Goal: Information Seeking & Learning: Check status

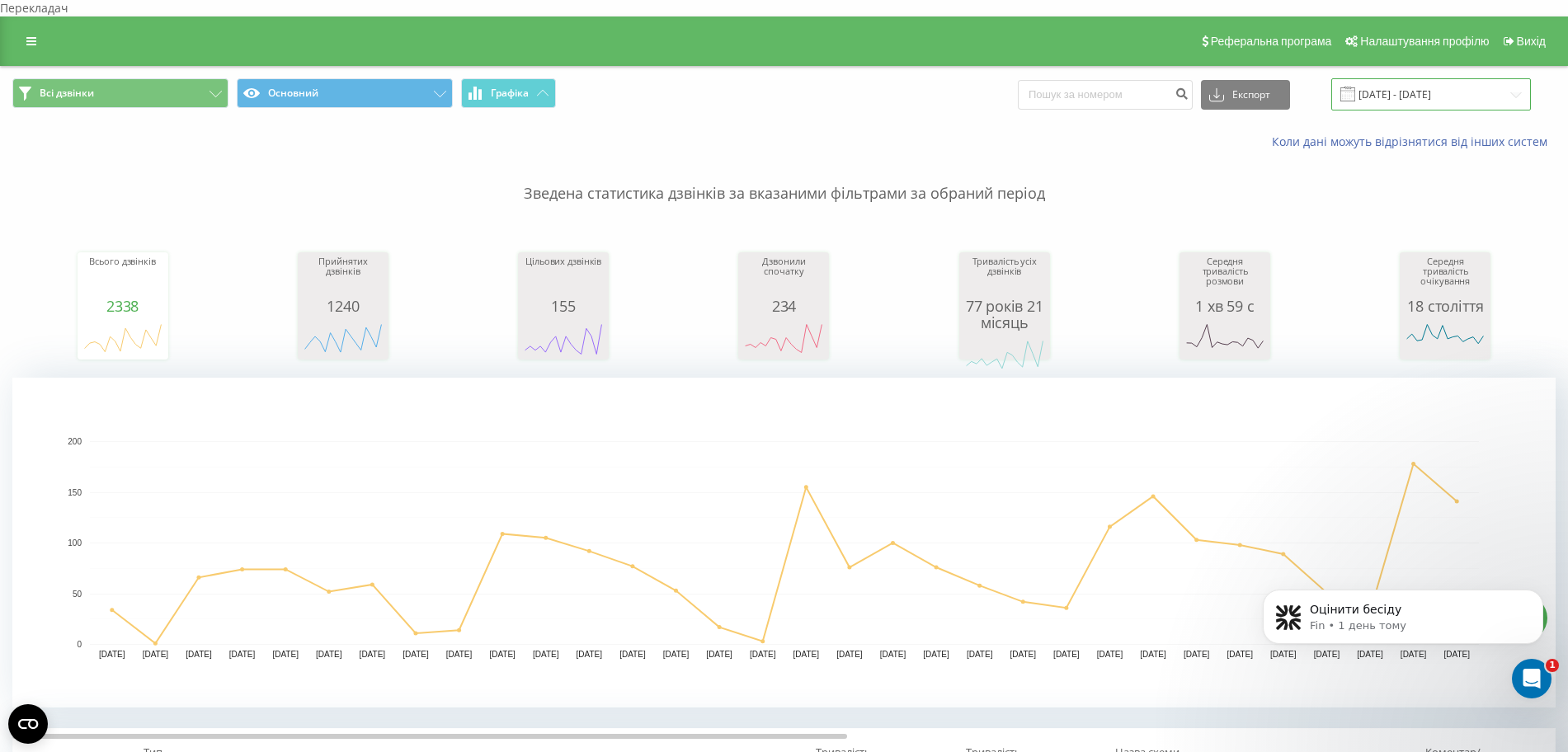
click at [963, 79] on input "19.07.2025 - 19.08.2025" at bounding box center [1431, 94] width 199 height 32
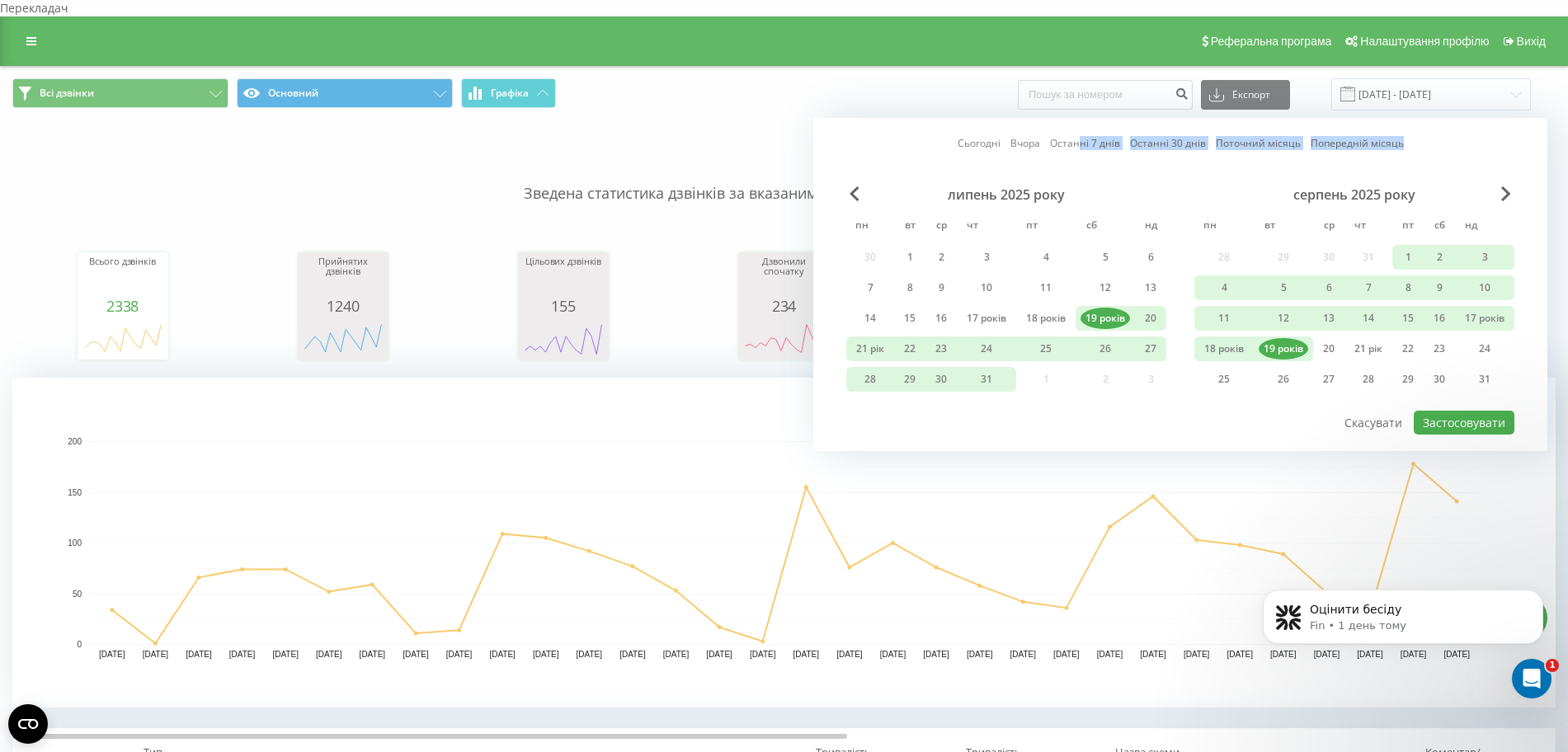
drag, startPoint x: 1077, startPoint y: 136, endPoint x: 1078, endPoint y: 124, distance: 12.0
click at [963, 124] on div "Сьогодні Вчора Останні 7 днів Останні 30 днів Поточний місяць Попередній місяць…" at bounding box center [1180, 285] width 735 height 333
click at [963, 136] on font "Останні 7 днів" at bounding box center [1085, 143] width 70 height 14
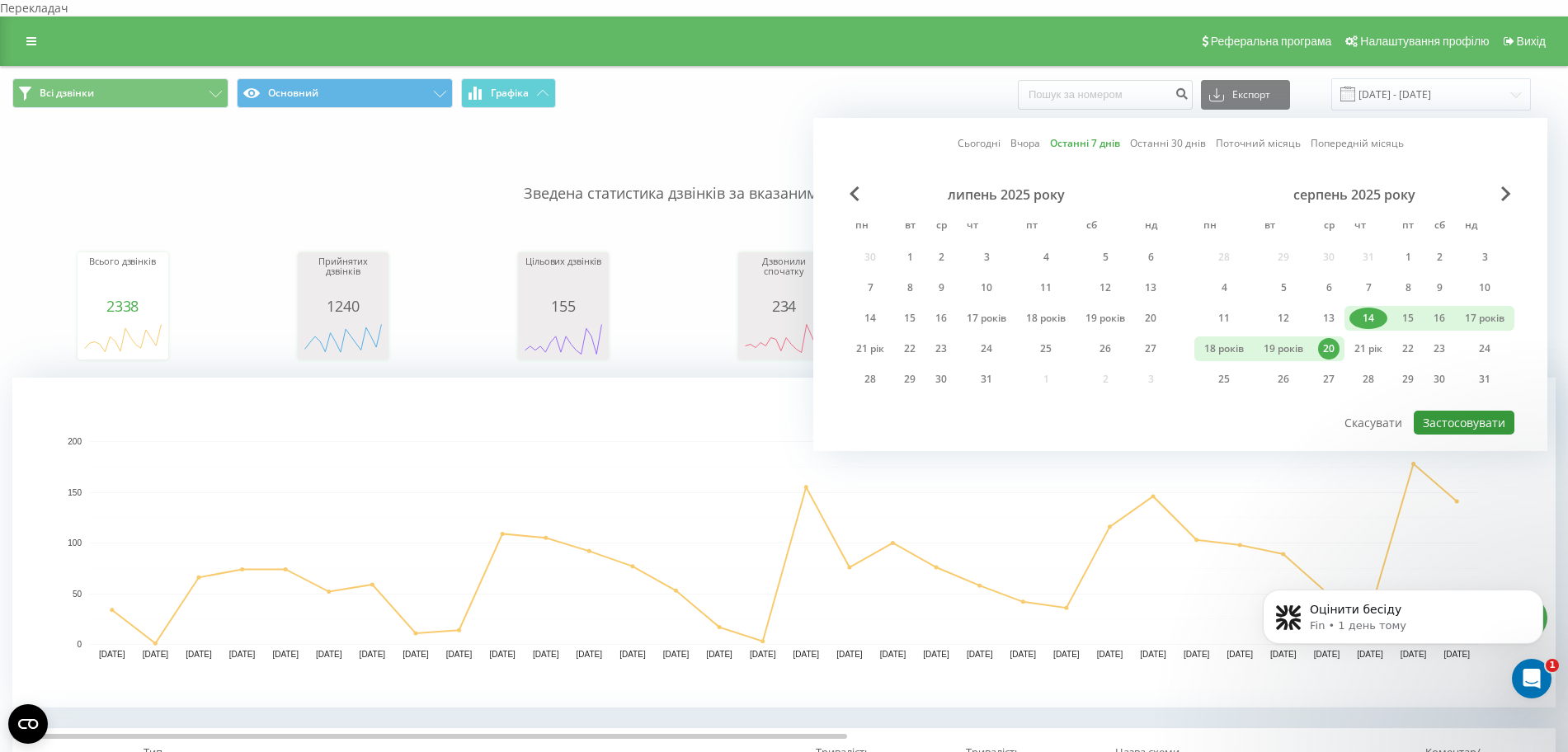
click at [963, 415] on font "Застосовувати" at bounding box center [1464, 423] width 82 height 16
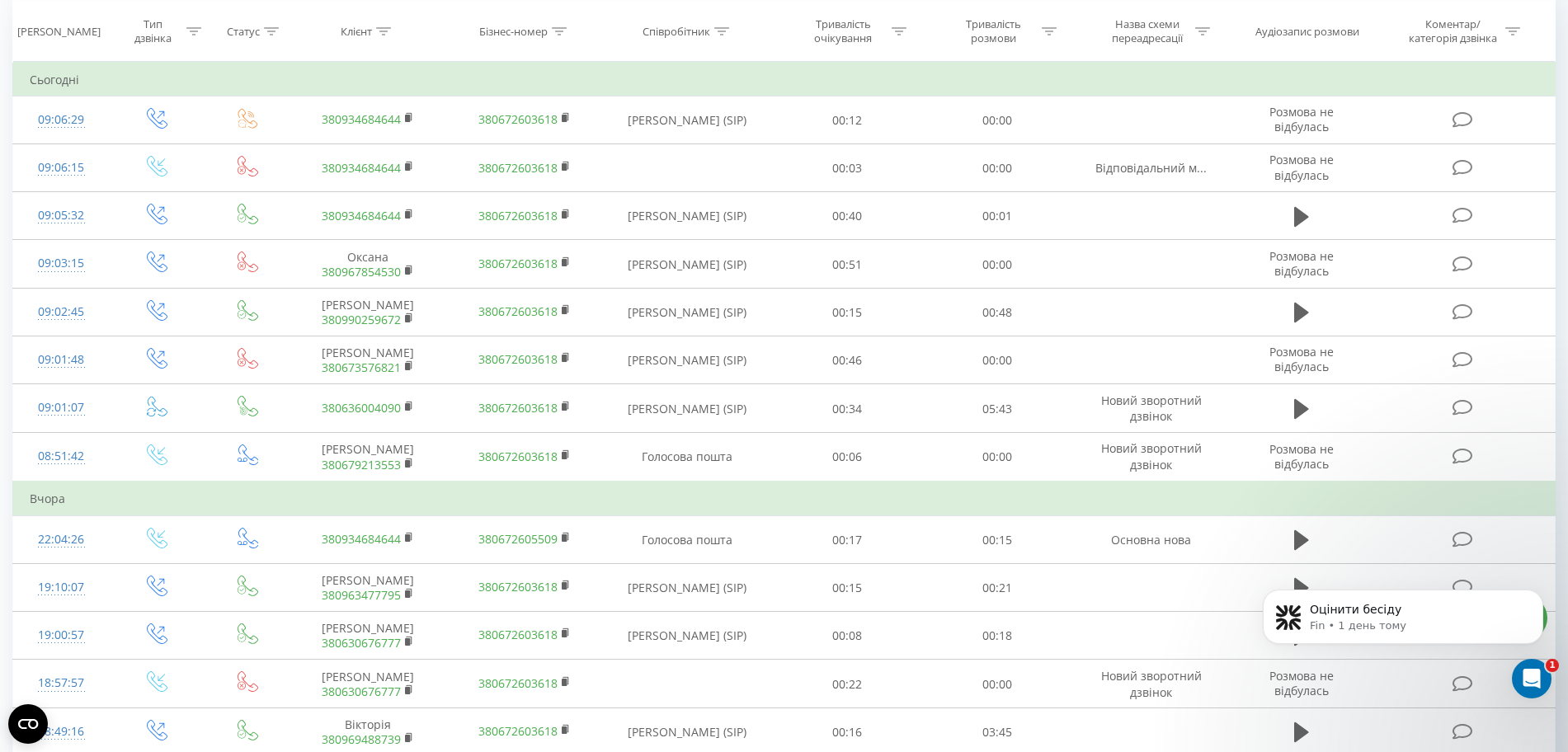
scroll to position [751, 0]
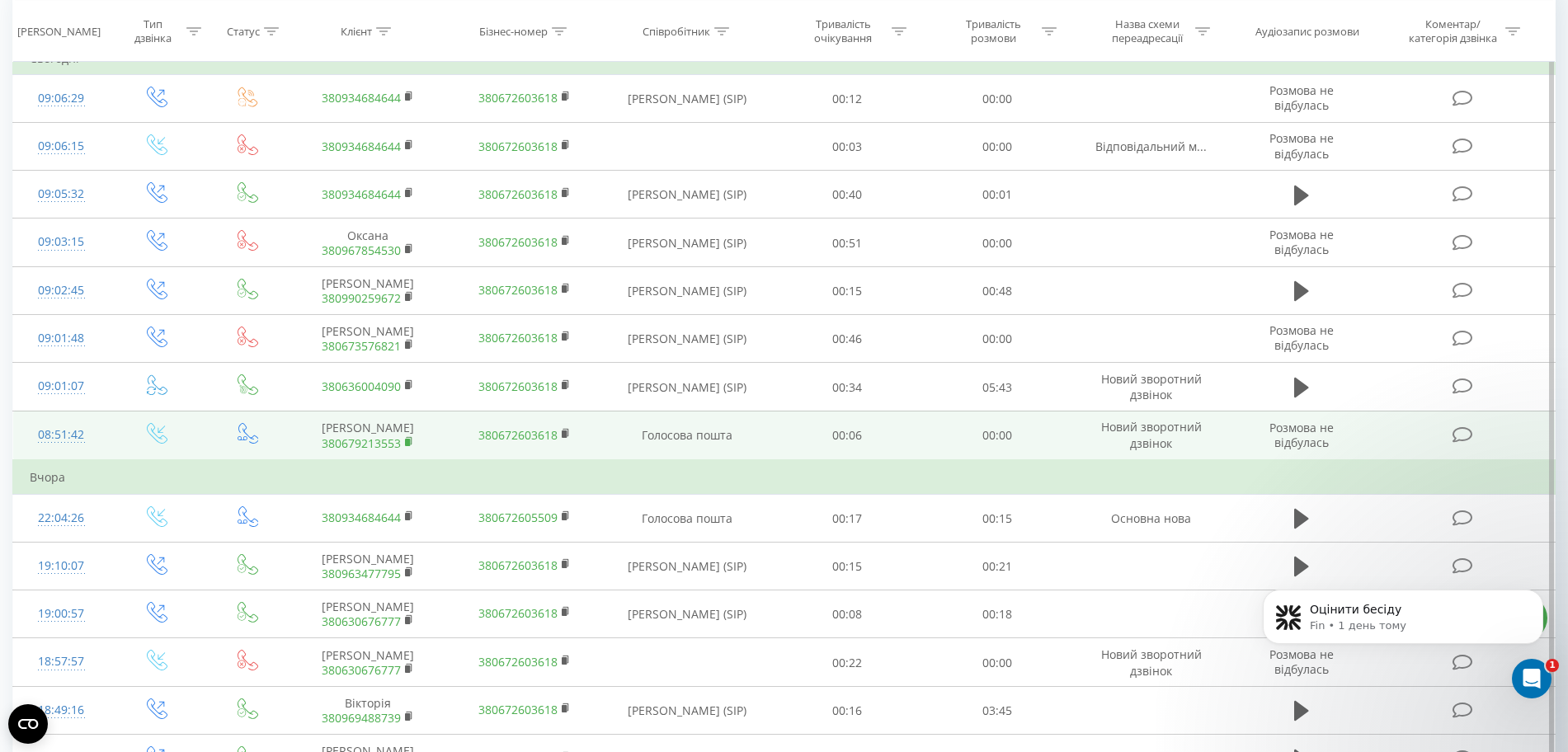
click at [410, 446] on rect at bounding box center [407, 443] width 5 height 7
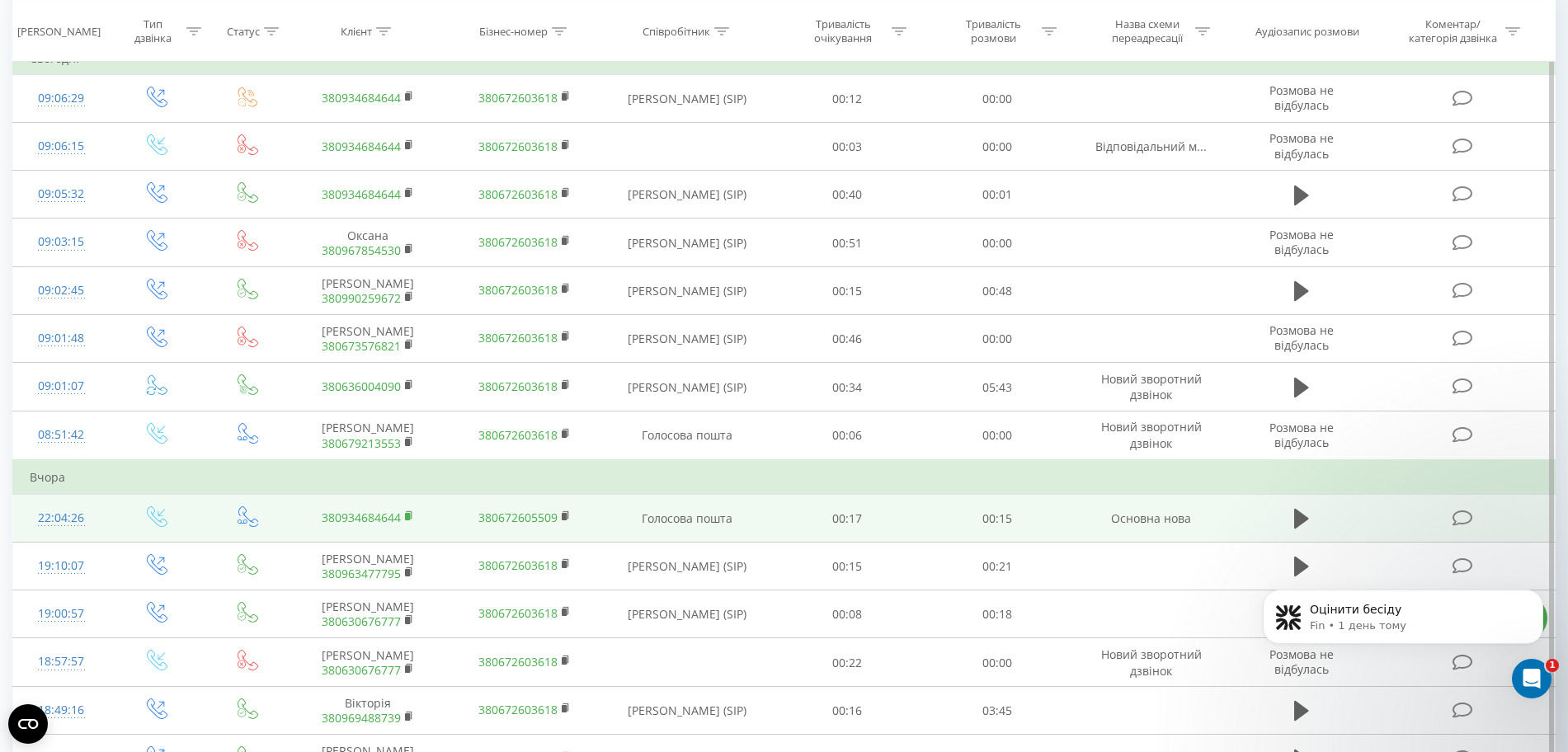
click at [407, 519] on icon at bounding box center [410, 515] width 5 height 7
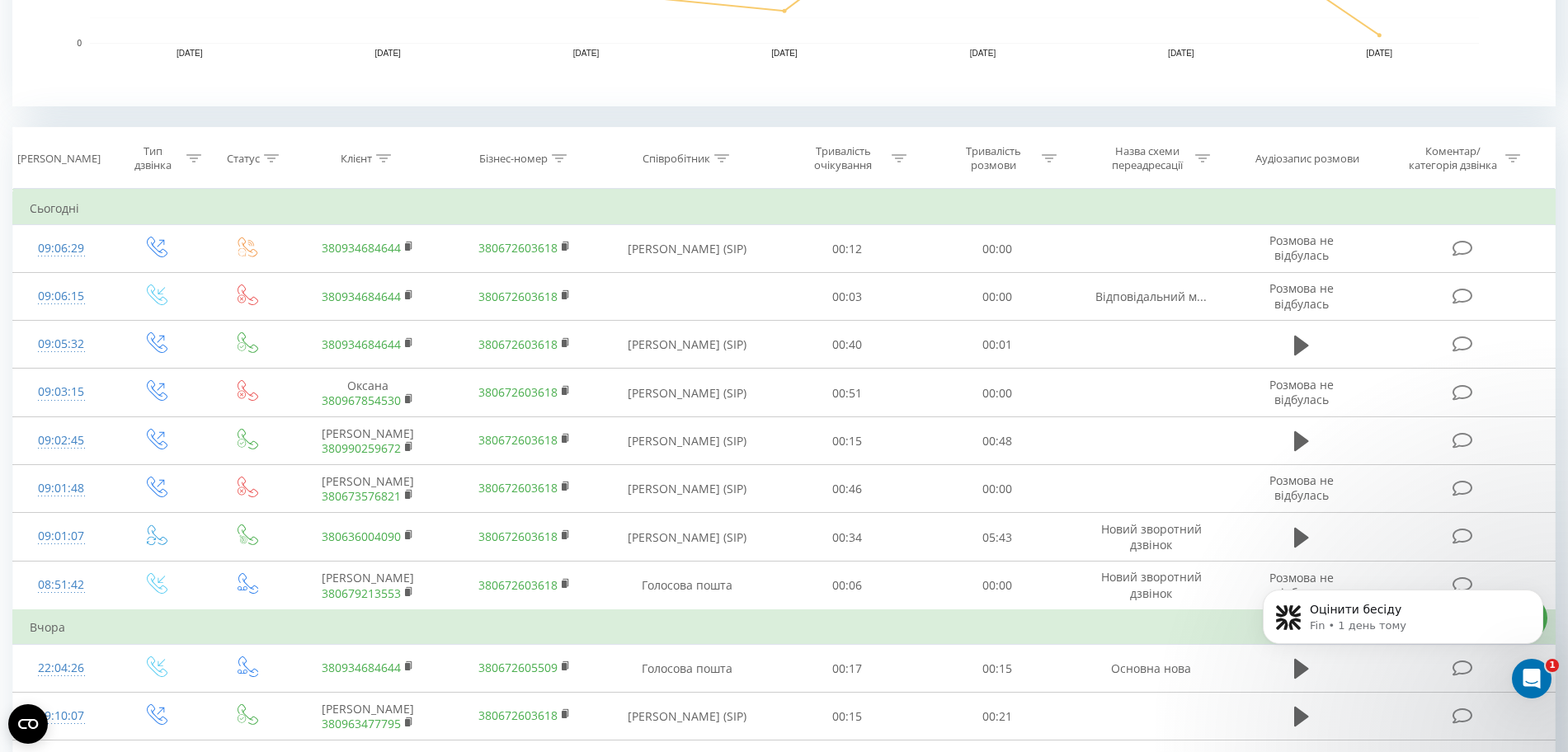
scroll to position [0, 0]
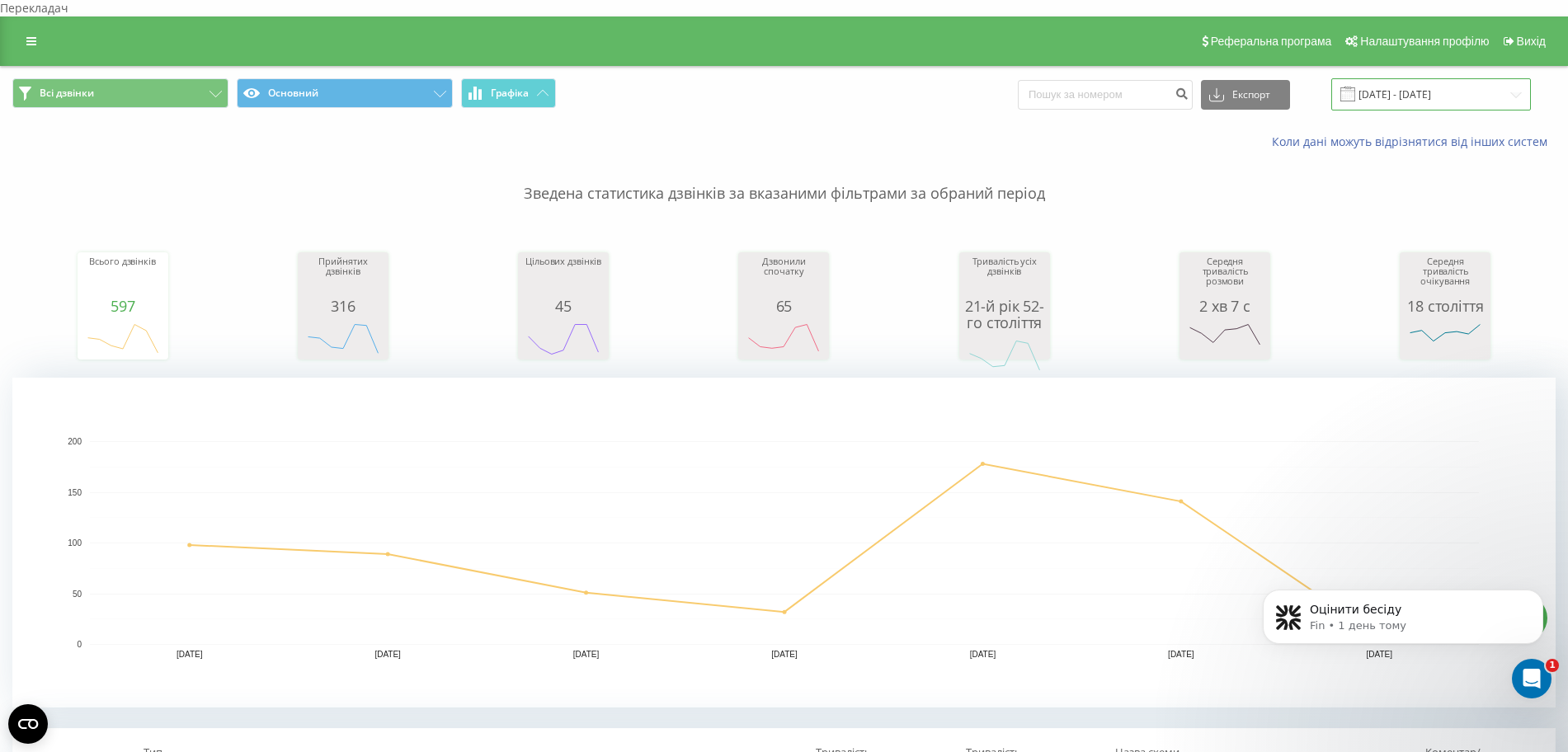
click at [963, 81] on input "14.08.2025 - 20.08.2025" at bounding box center [1431, 94] width 199 height 32
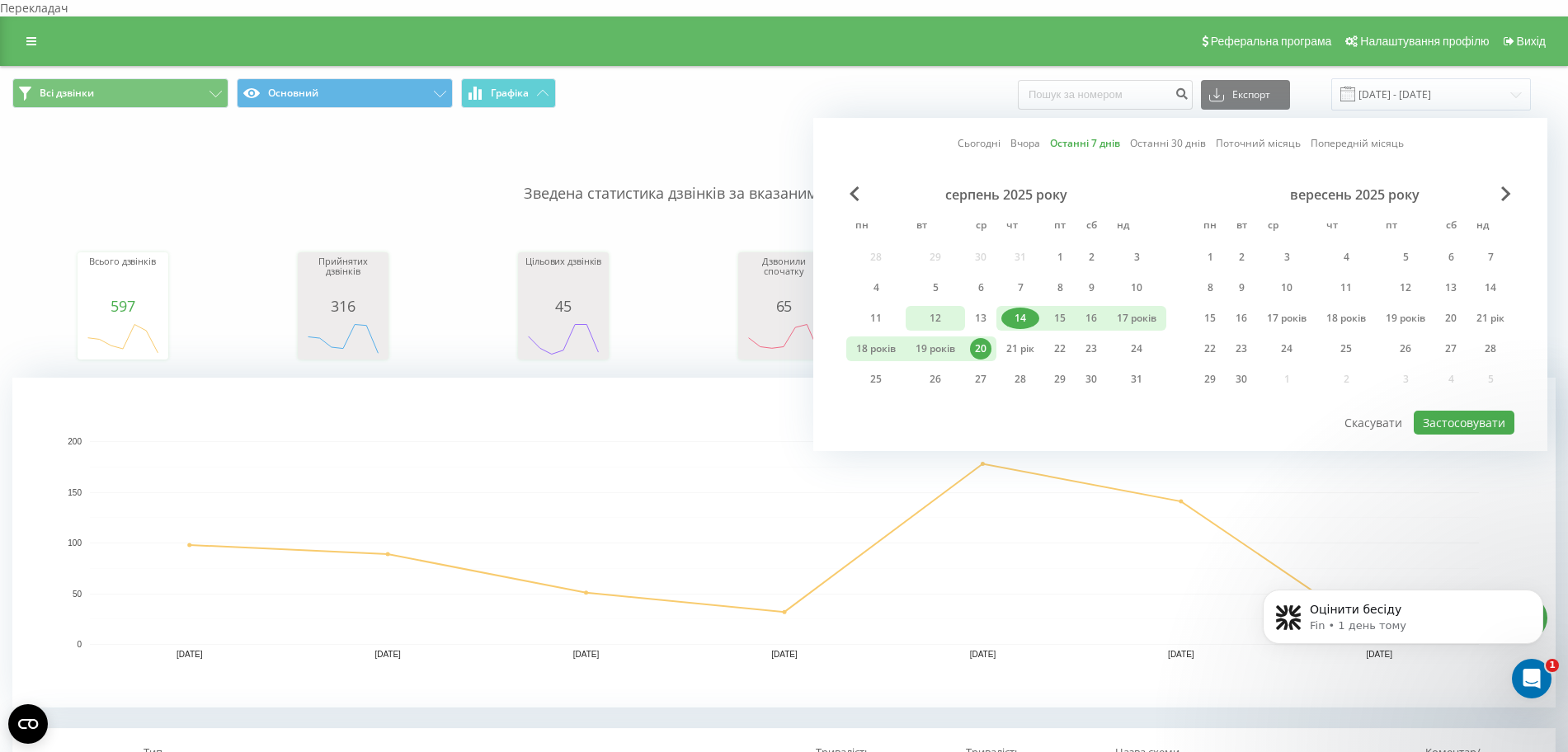
click at [929, 311] on font "12" at bounding box center [935, 317] width 12 height 14
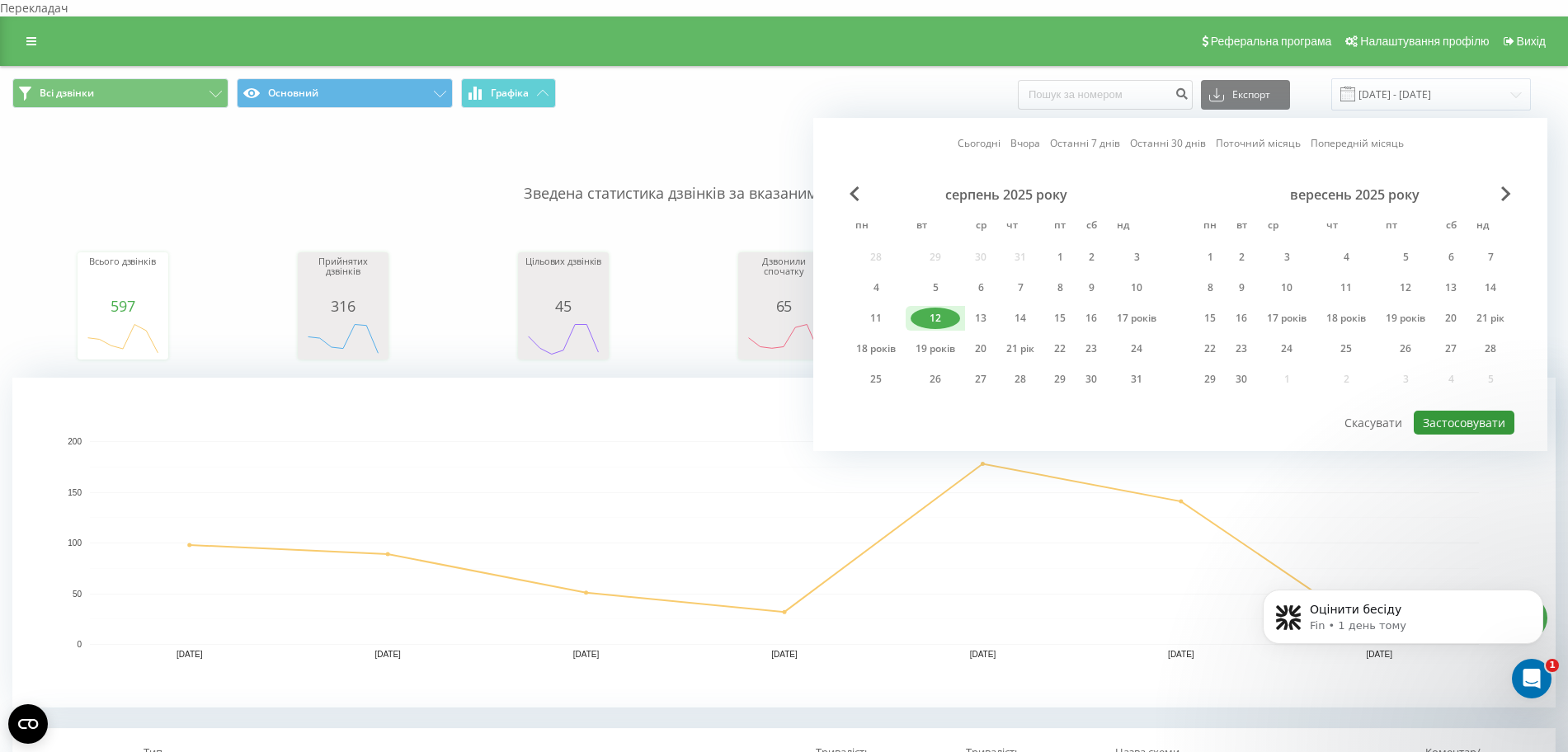
click at [963, 415] on font "Застосовувати" at bounding box center [1464, 423] width 82 height 16
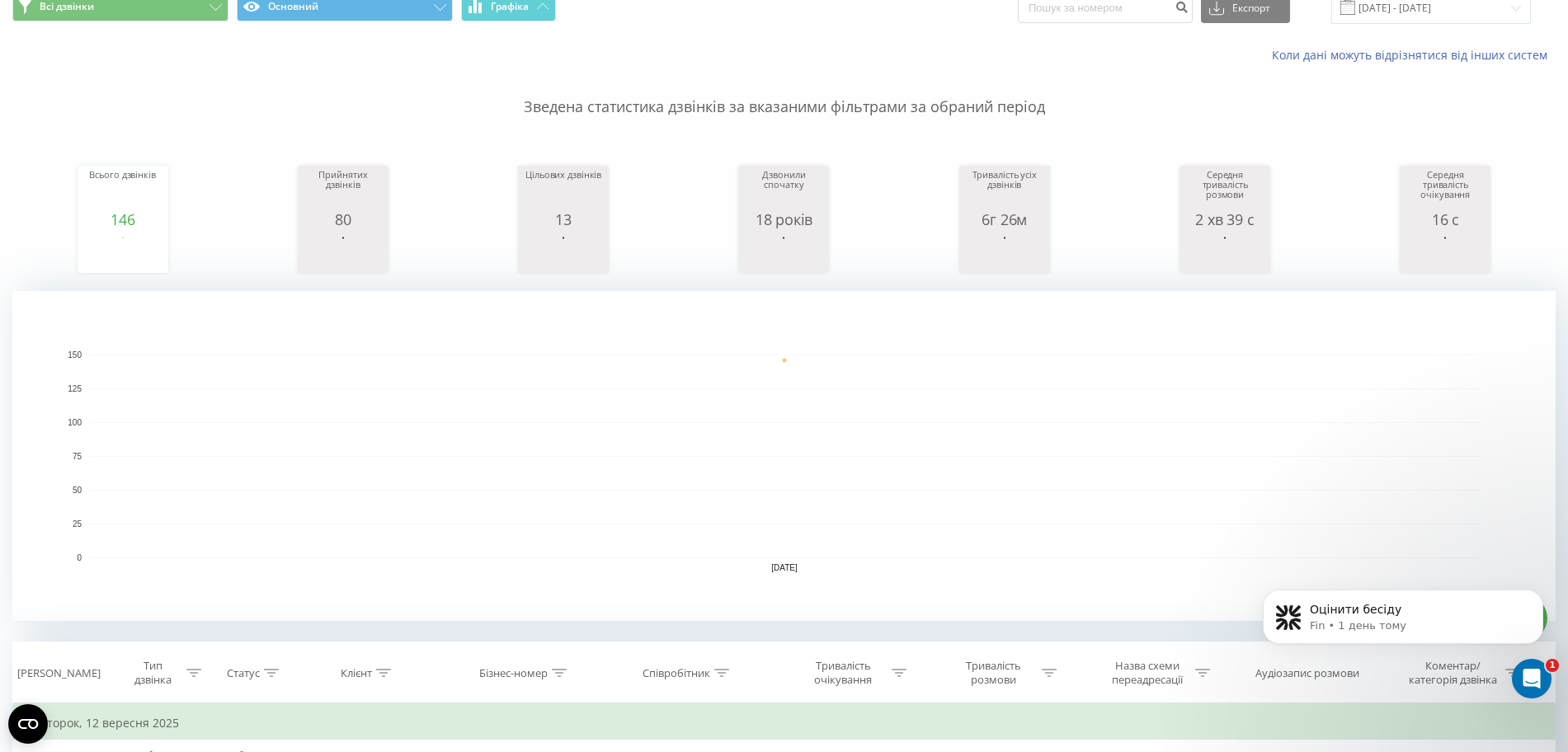
scroll to position [51, 0]
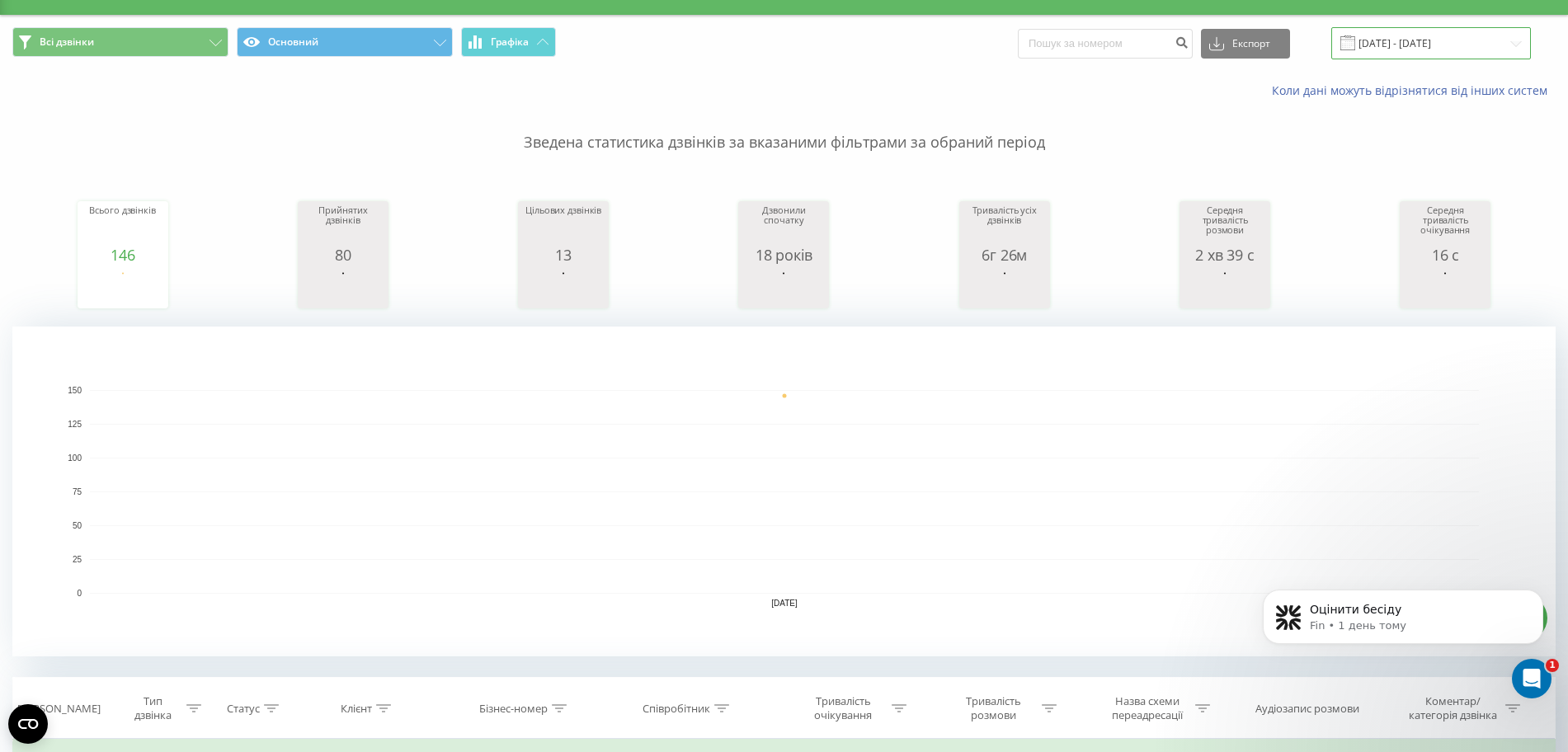
click at [963, 29] on input "12.08.2025 - 12.08.2025" at bounding box center [1431, 43] width 199 height 32
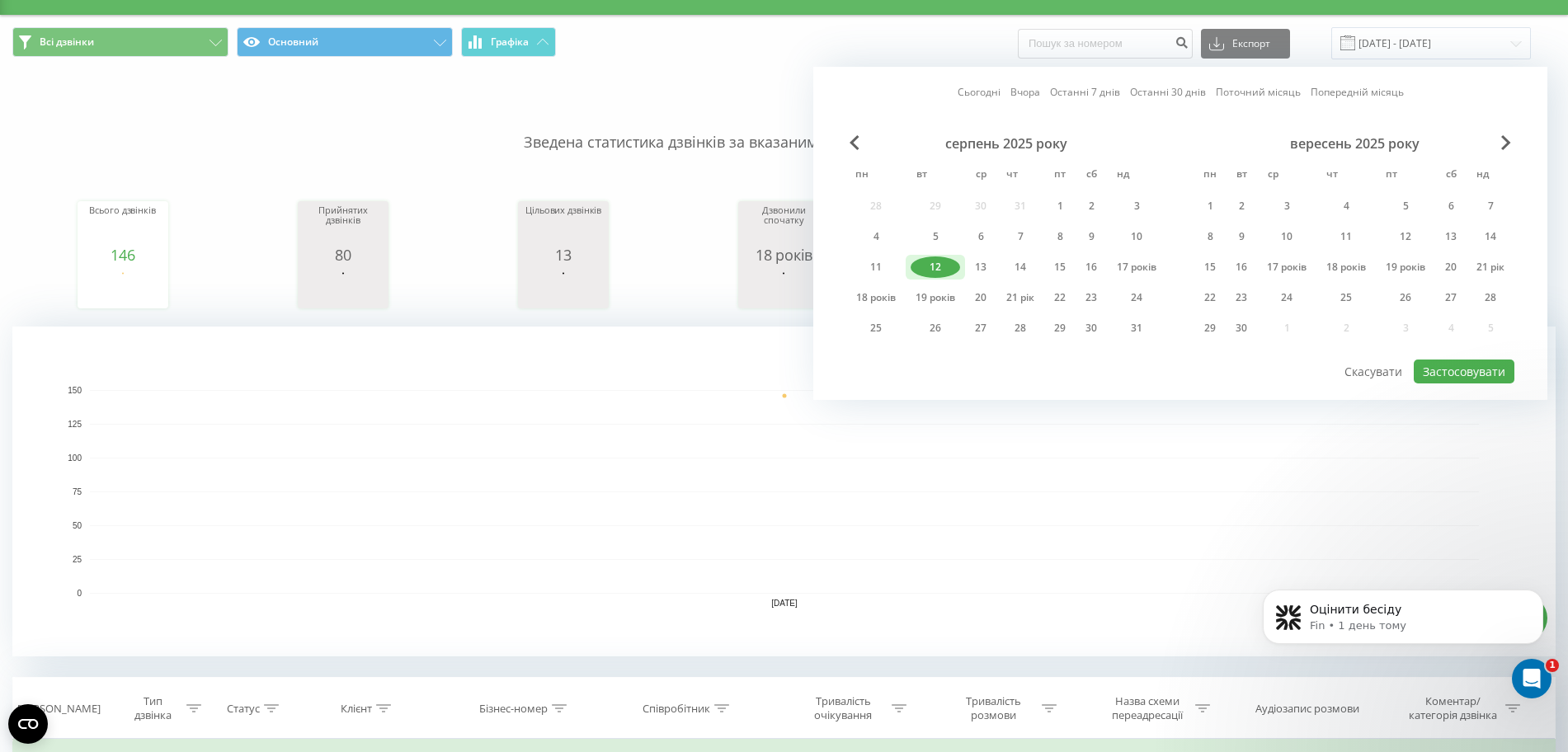
click at [963, 85] on font "Останні 7 днів" at bounding box center [1085, 91] width 70 height 14
click at [963, 364] on font "Застосовувати" at bounding box center [1464, 371] width 82 height 16
type input "14.08.2025 - 20.08.2025"
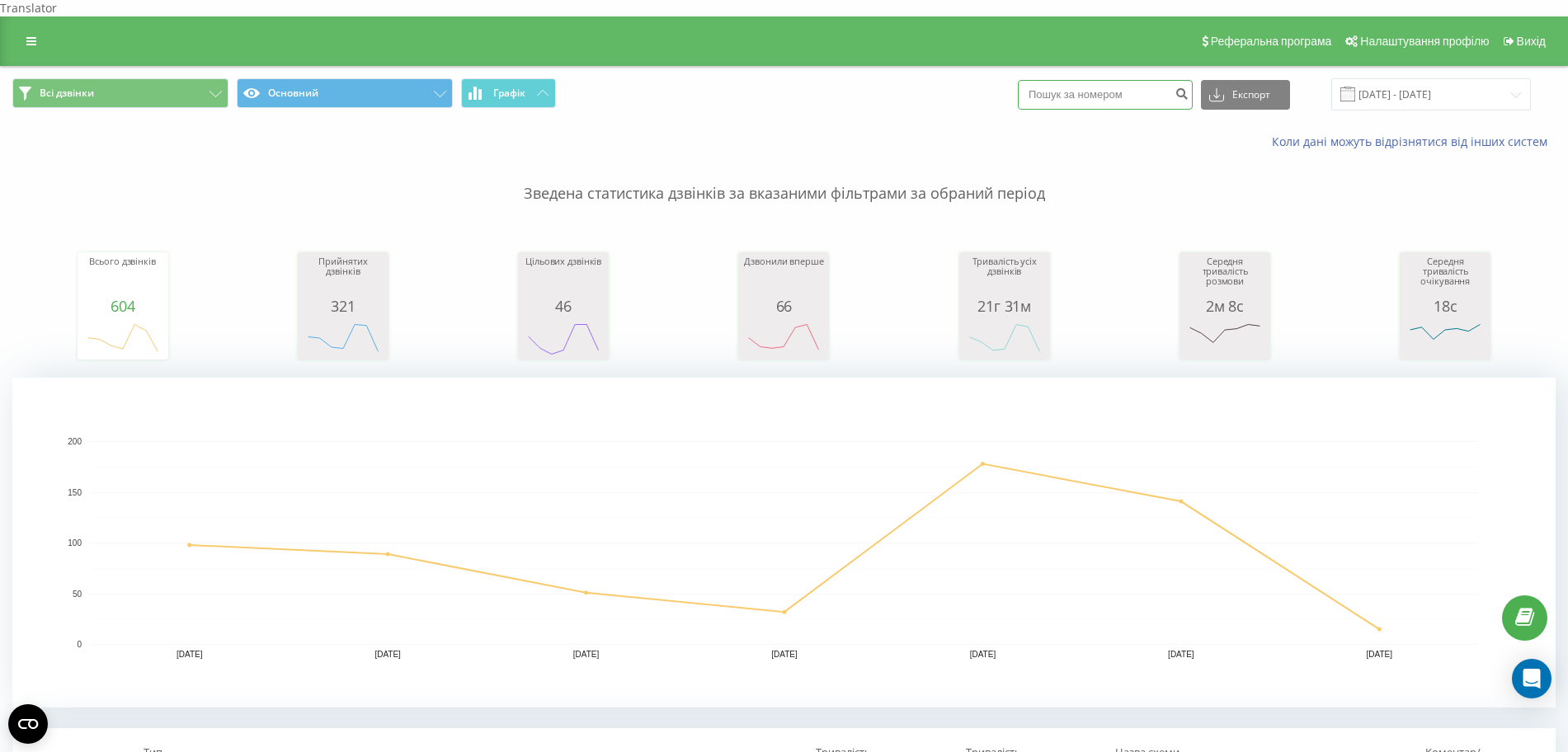
click at [1137, 80] on input at bounding box center [1105, 94] width 175 height 29
paste input "+380 50 218 5615"
type input "+380 50 218 5615"
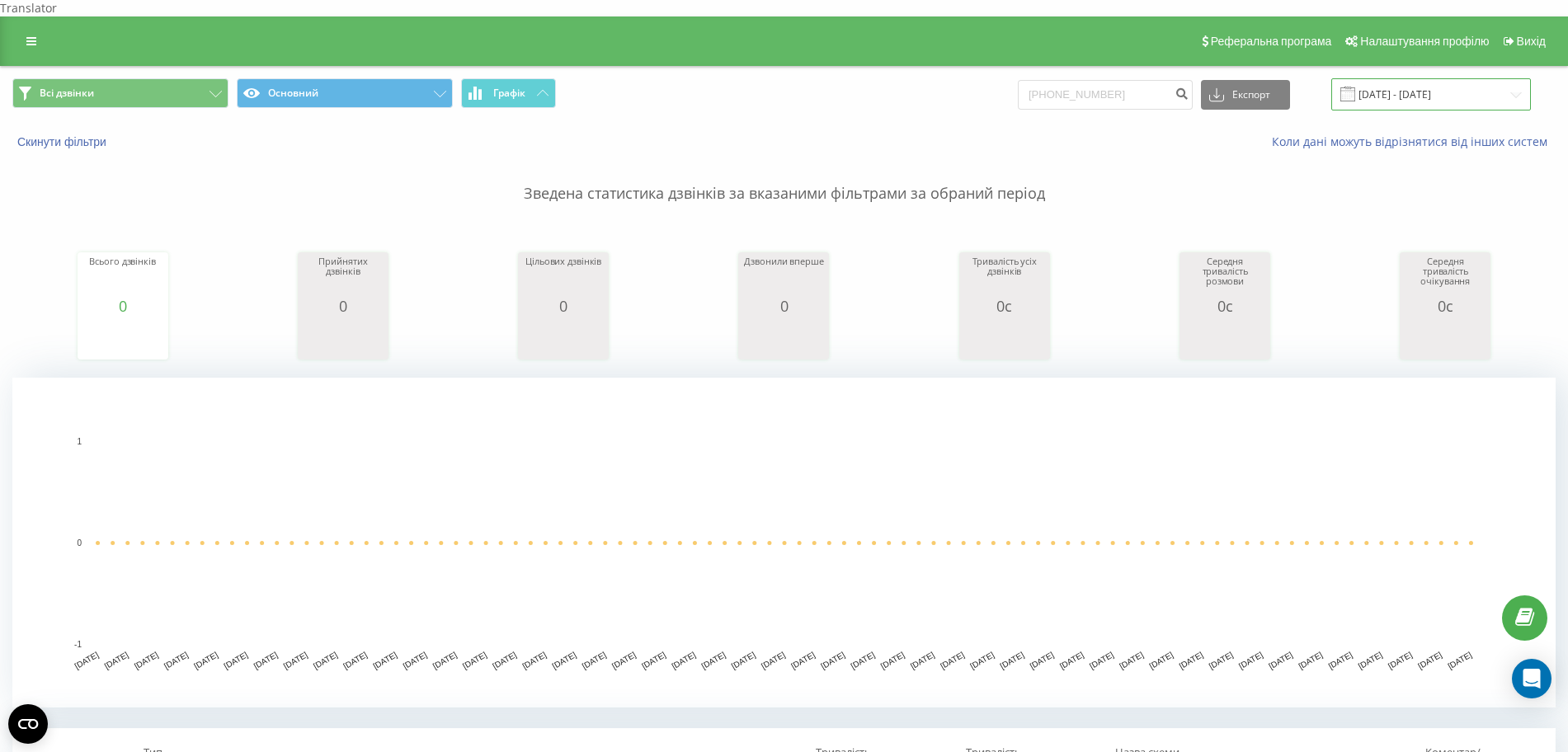
click at [1390, 79] on input "20.05.2025 - 20.08.2025" at bounding box center [1431, 94] width 199 height 32
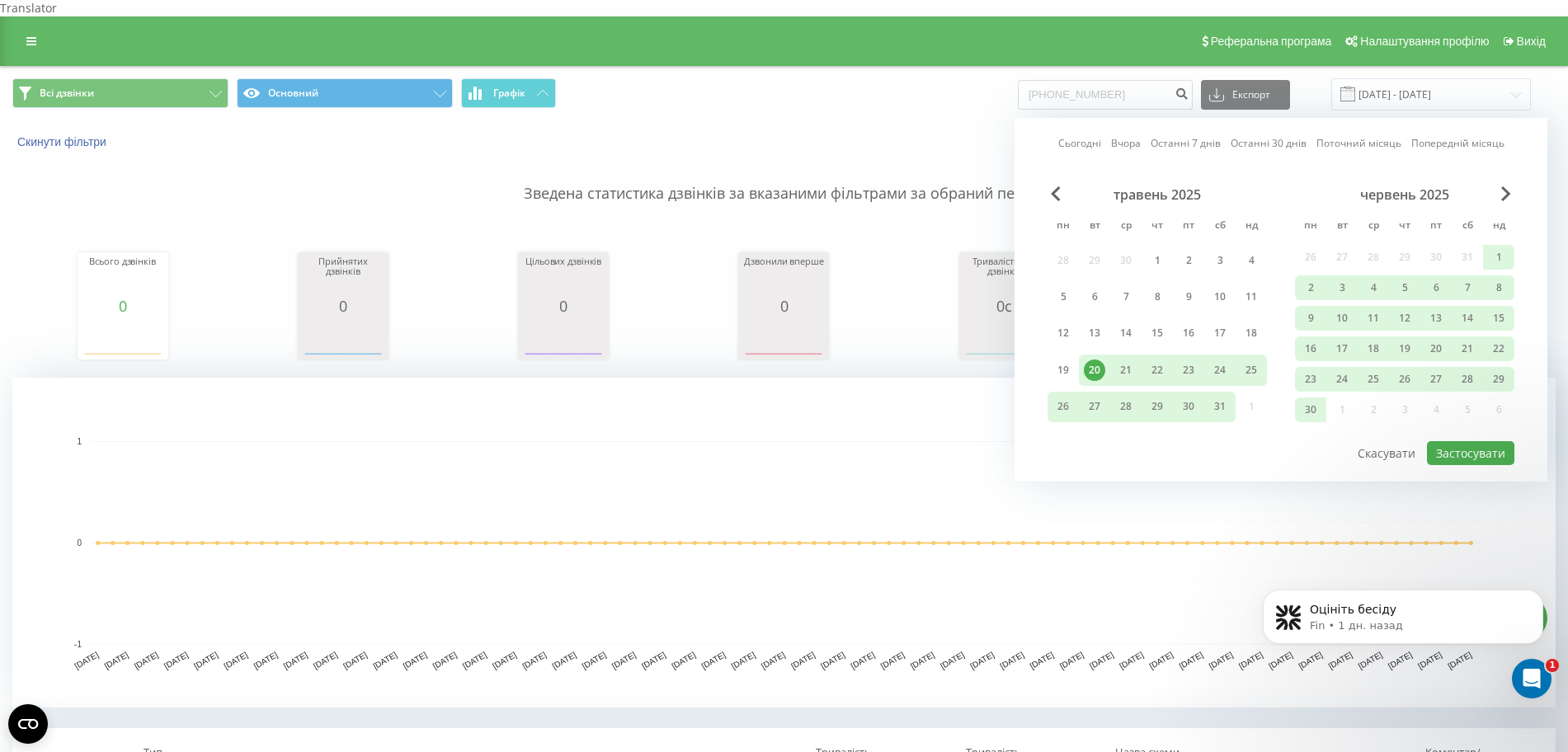
click at [1203, 135] on link "Останні 7 днів" at bounding box center [1186, 143] width 70 height 16
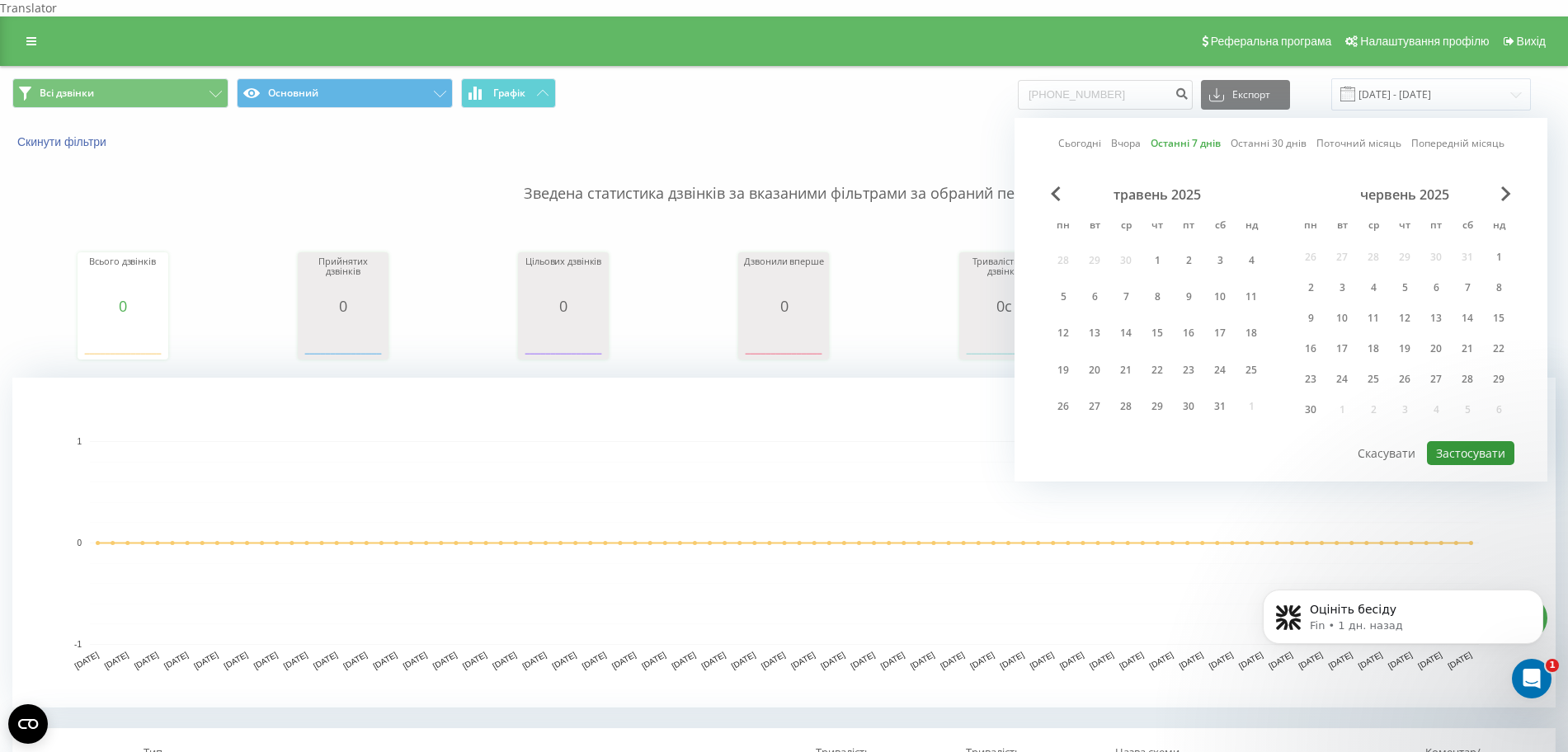
click at [1467, 441] on button "Застосувати" at bounding box center [1471, 453] width 88 height 24
type input "14.08.2025 - 20.08.2025"
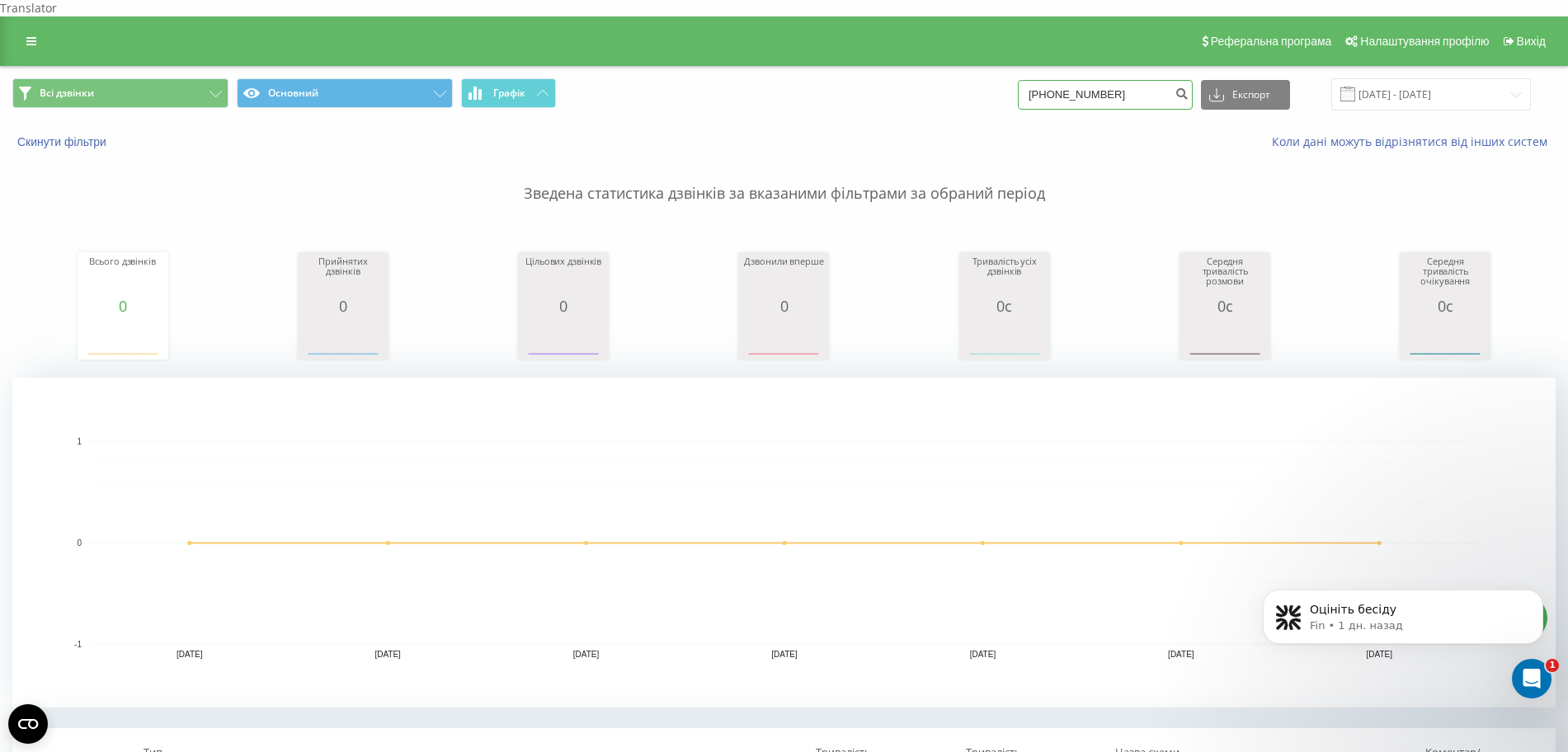
click at [1055, 80] on input "+380502185615" at bounding box center [1105, 94] width 175 height 29
type input "80502185615"
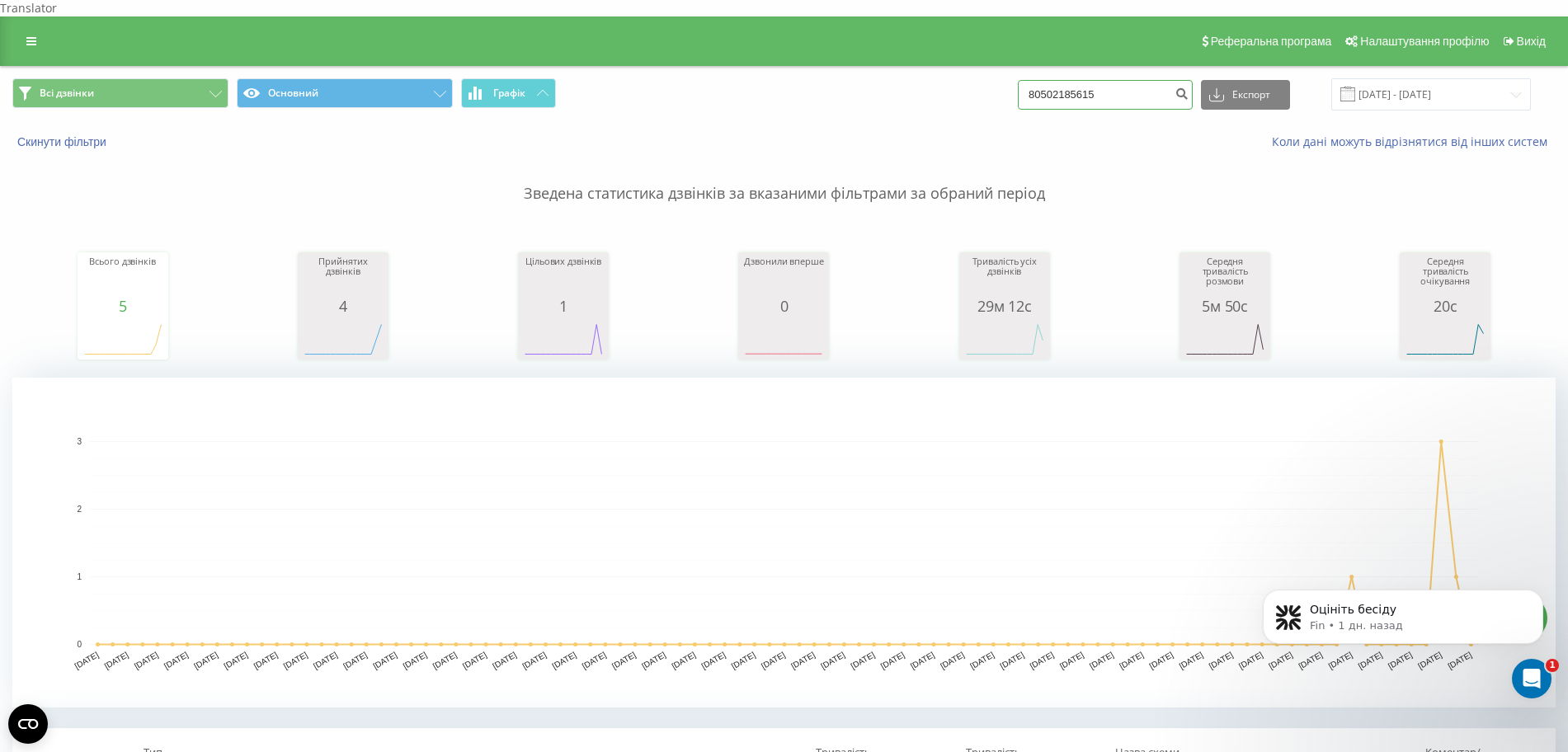
click at [1057, 80] on input "80502185615" at bounding box center [1105, 94] width 175 height 29
type input "0502185615"
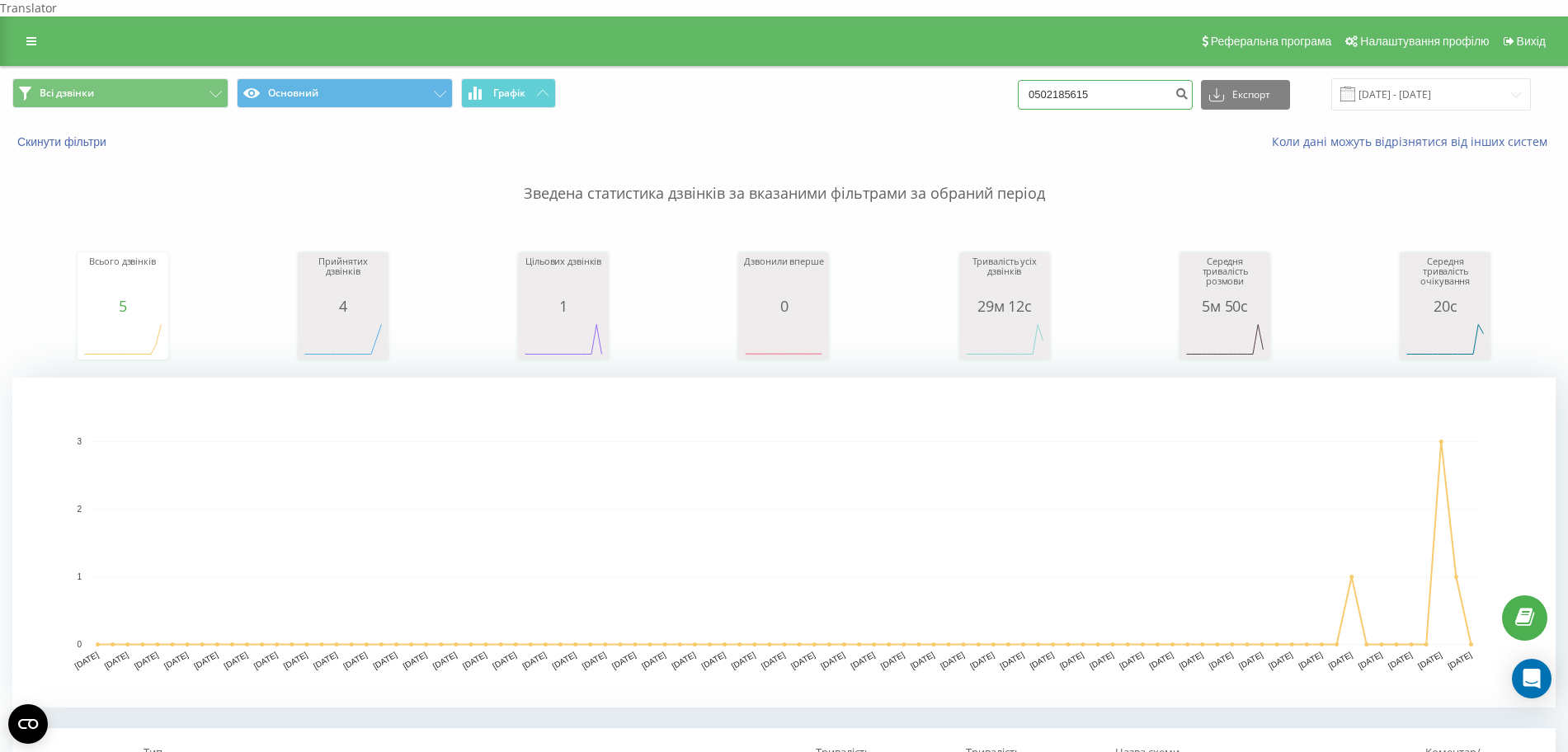
click at [1082, 80] on input "0502185615" at bounding box center [1105, 94] width 175 height 29
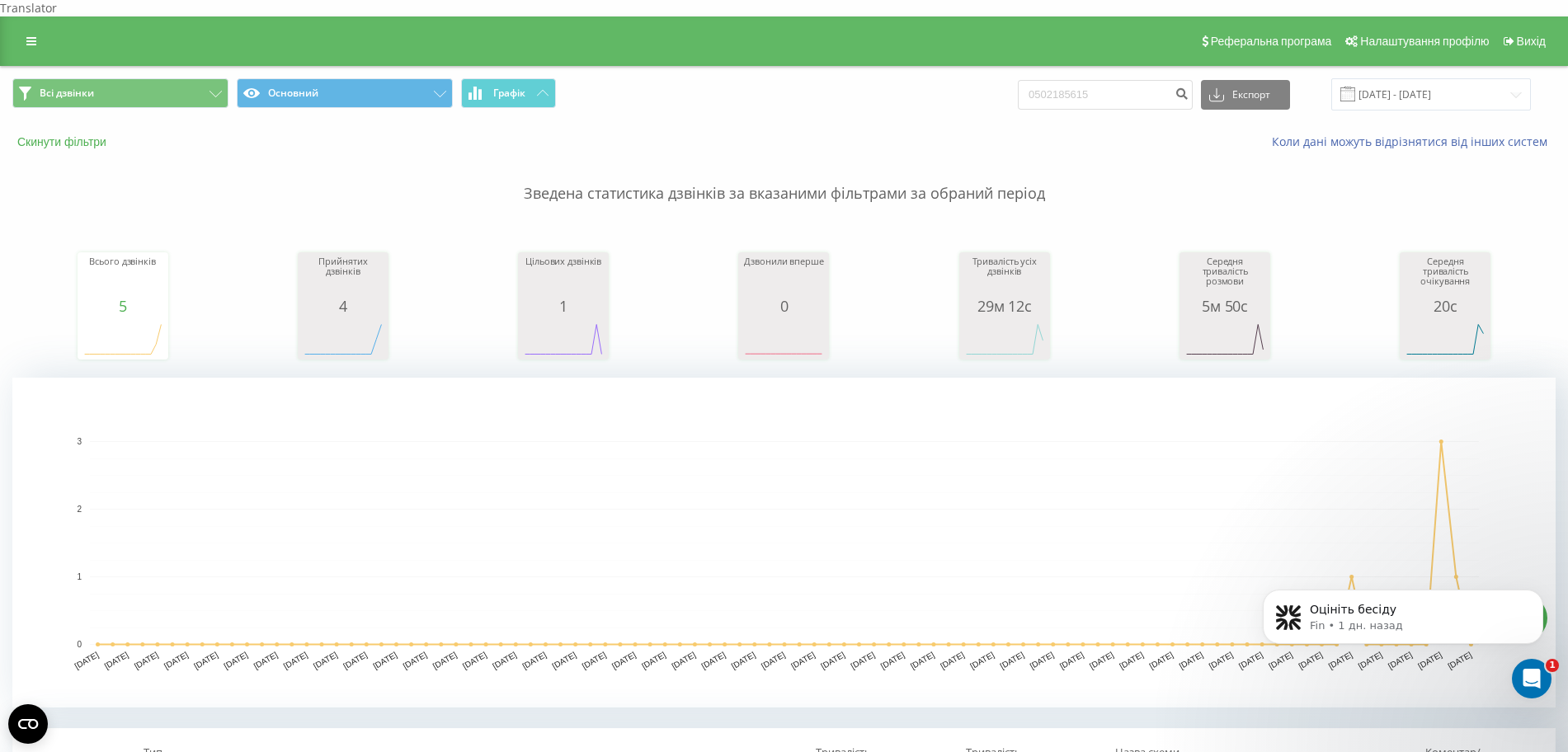
click at [87, 134] on button "Скинути фільтри" at bounding box center [64, 142] width 102 height 15
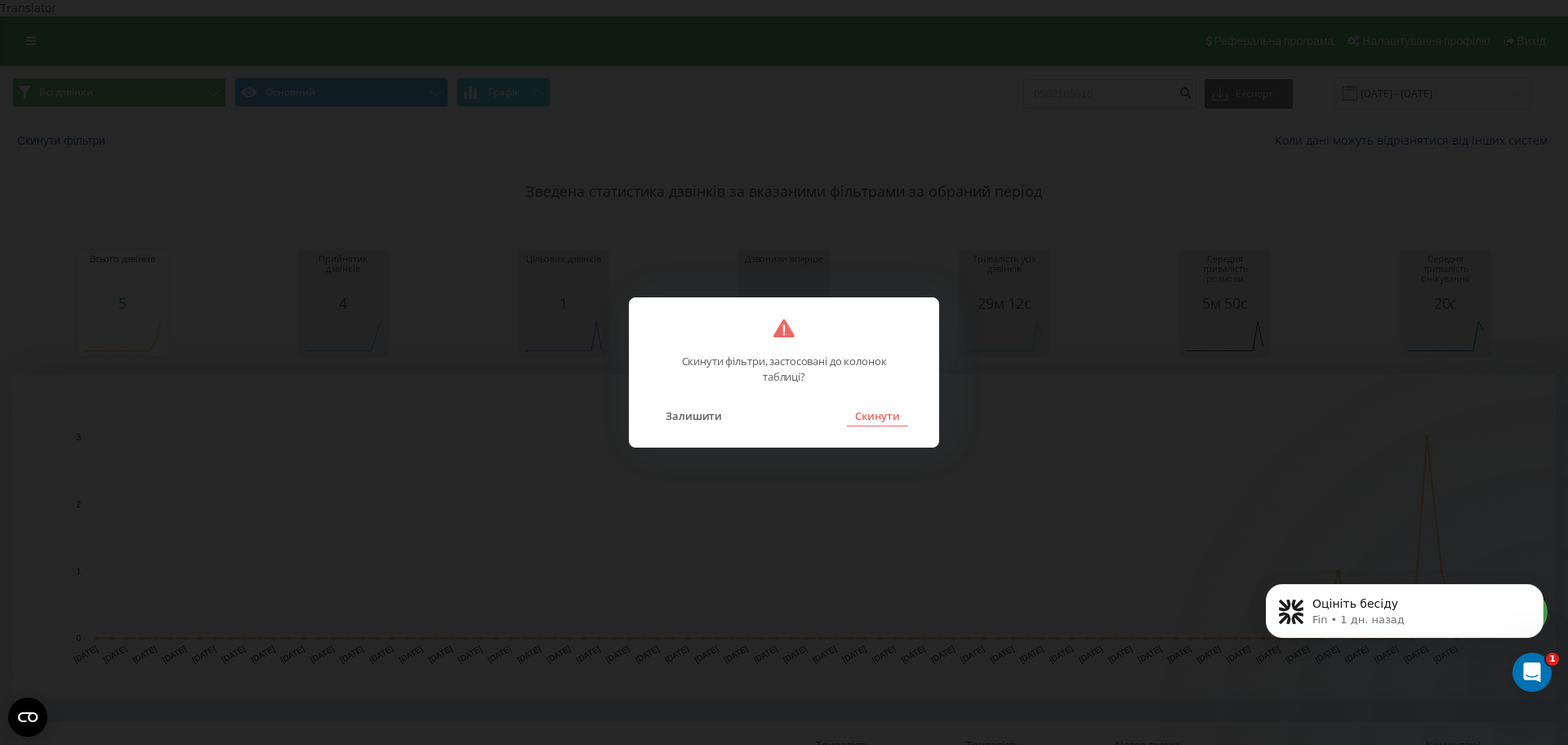
click at [876, 405] on button "Скинути" at bounding box center [878, 415] width 62 height 21
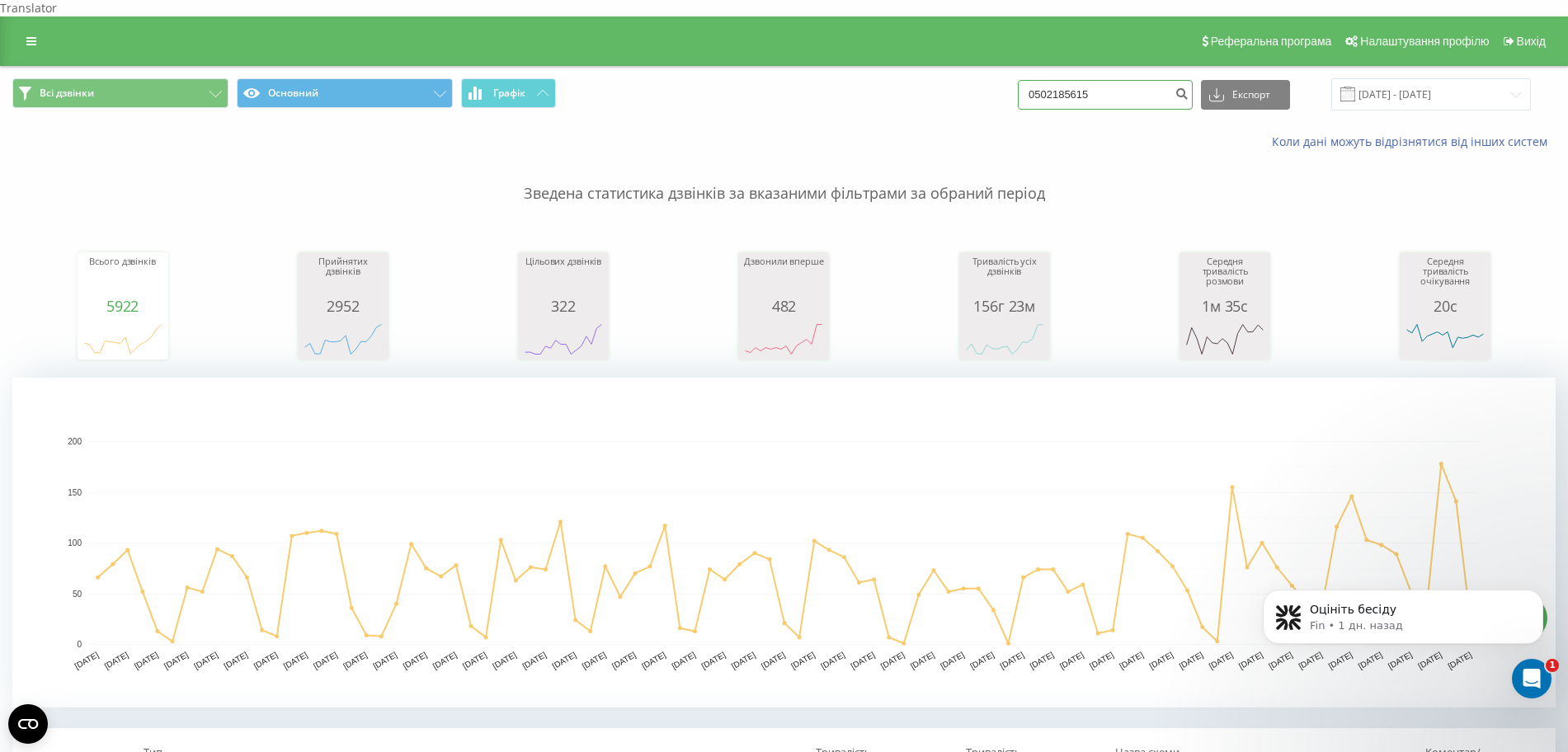
click at [1104, 88] on input "0502185615" at bounding box center [1105, 94] width 175 height 29
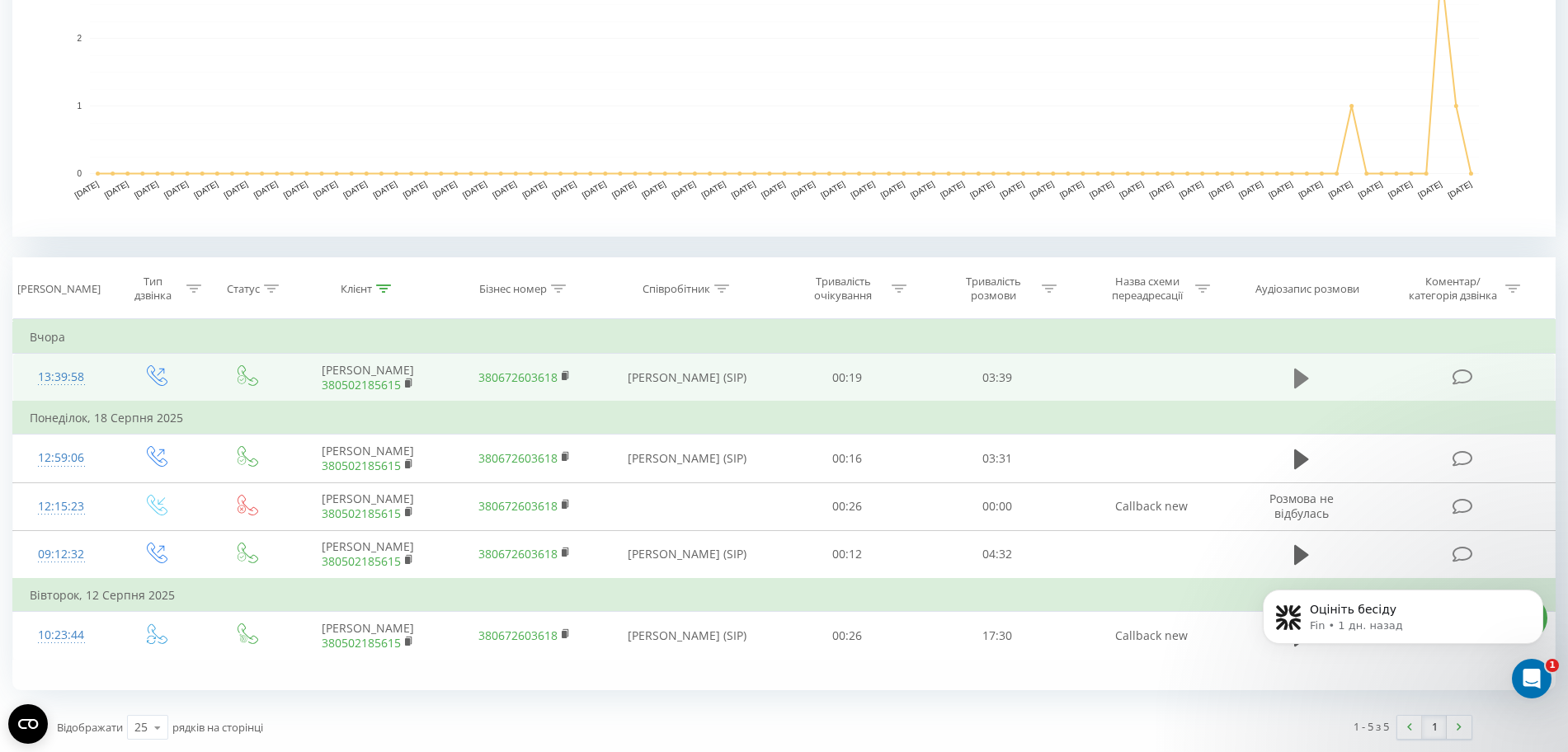
click at [1297, 368] on icon at bounding box center [1302, 378] width 15 height 20
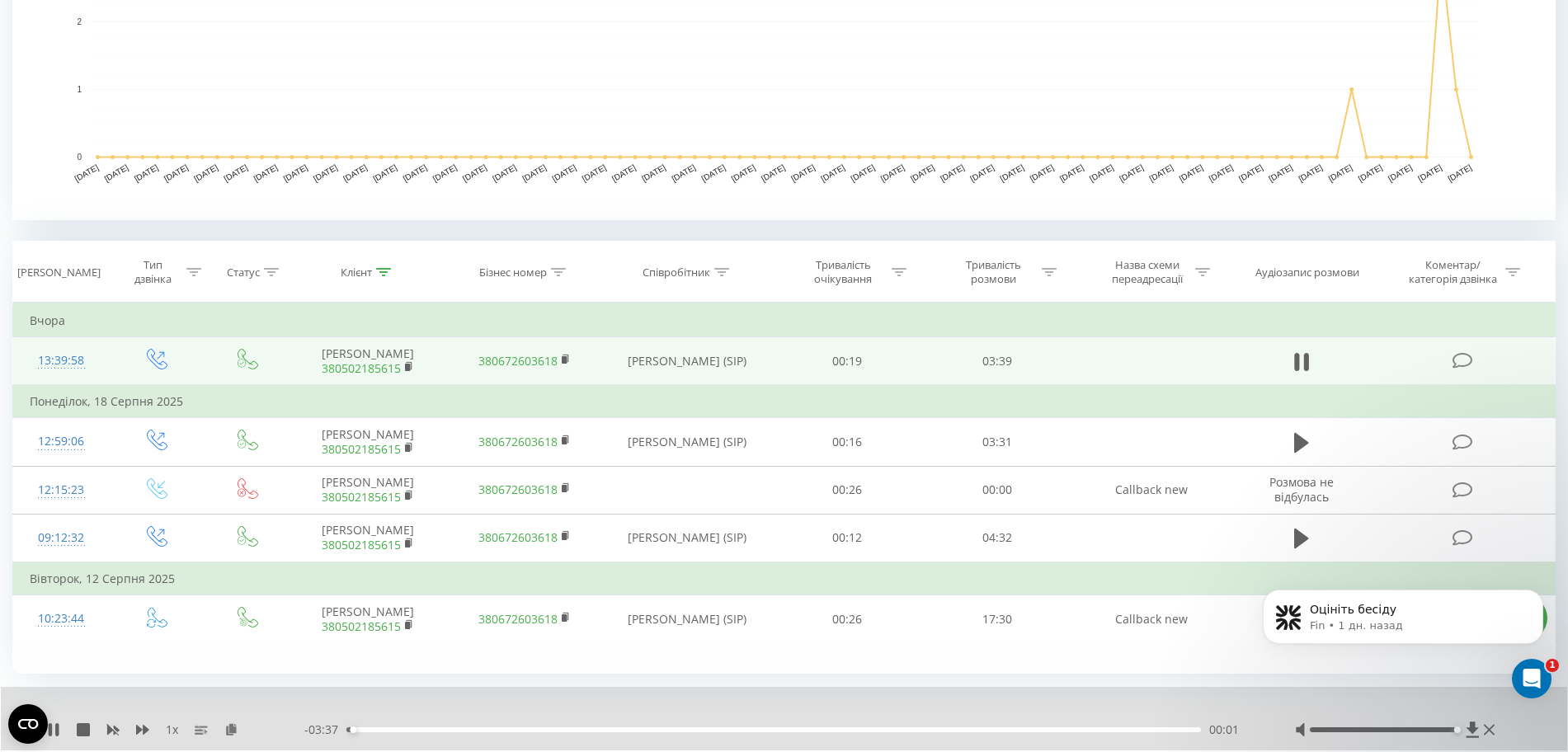
drag, startPoint x: 1391, startPoint y: 747, endPoint x: 1463, endPoint y: 748, distance: 72.0
click at [1463, 738] on div at bounding box center [1397, 730] width 204 height 16
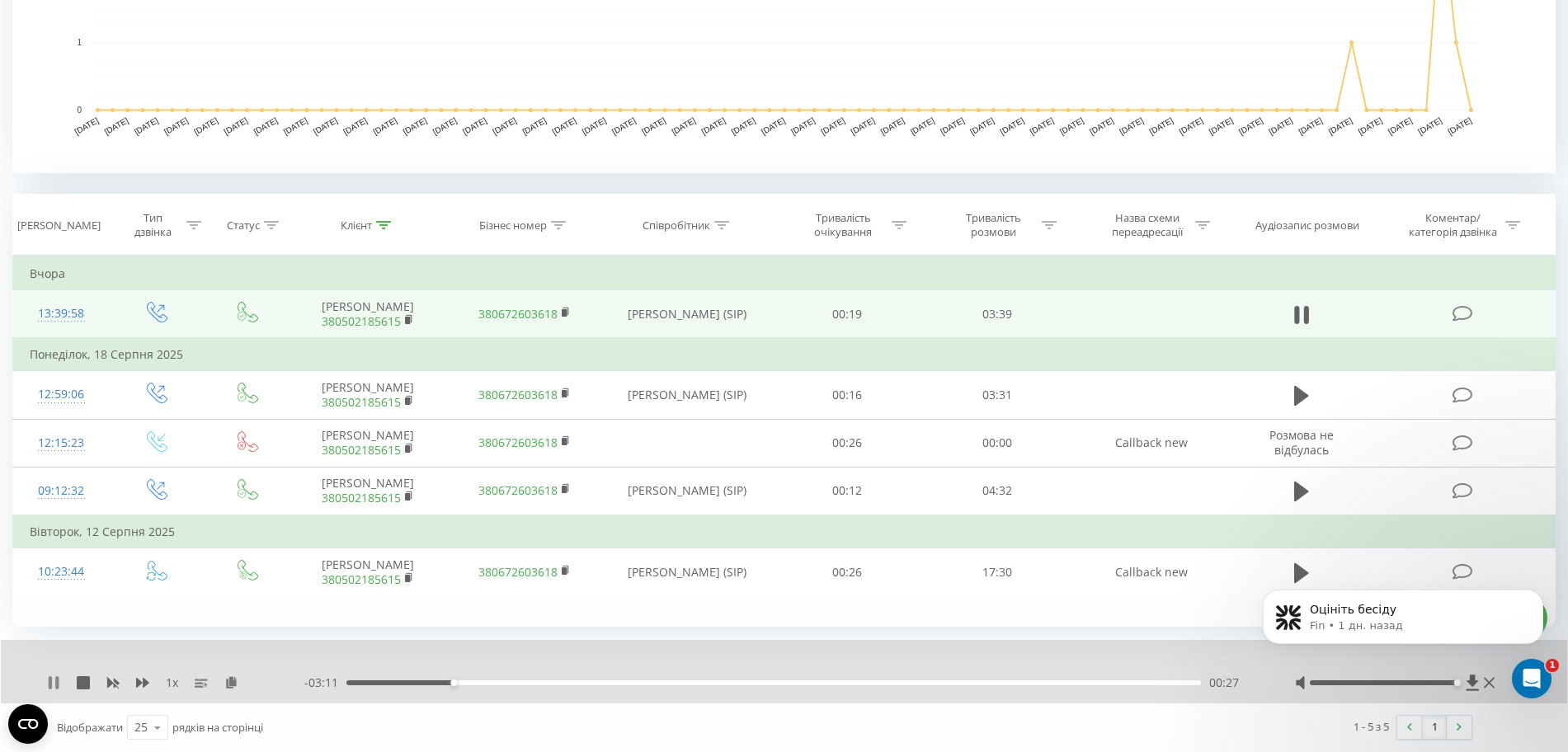
click at [53, 679] on icon at bounding box center [53, 682] width 13 height 13
click at [51, 677] on icon at bounding box center [53, 682] width 13 height 13
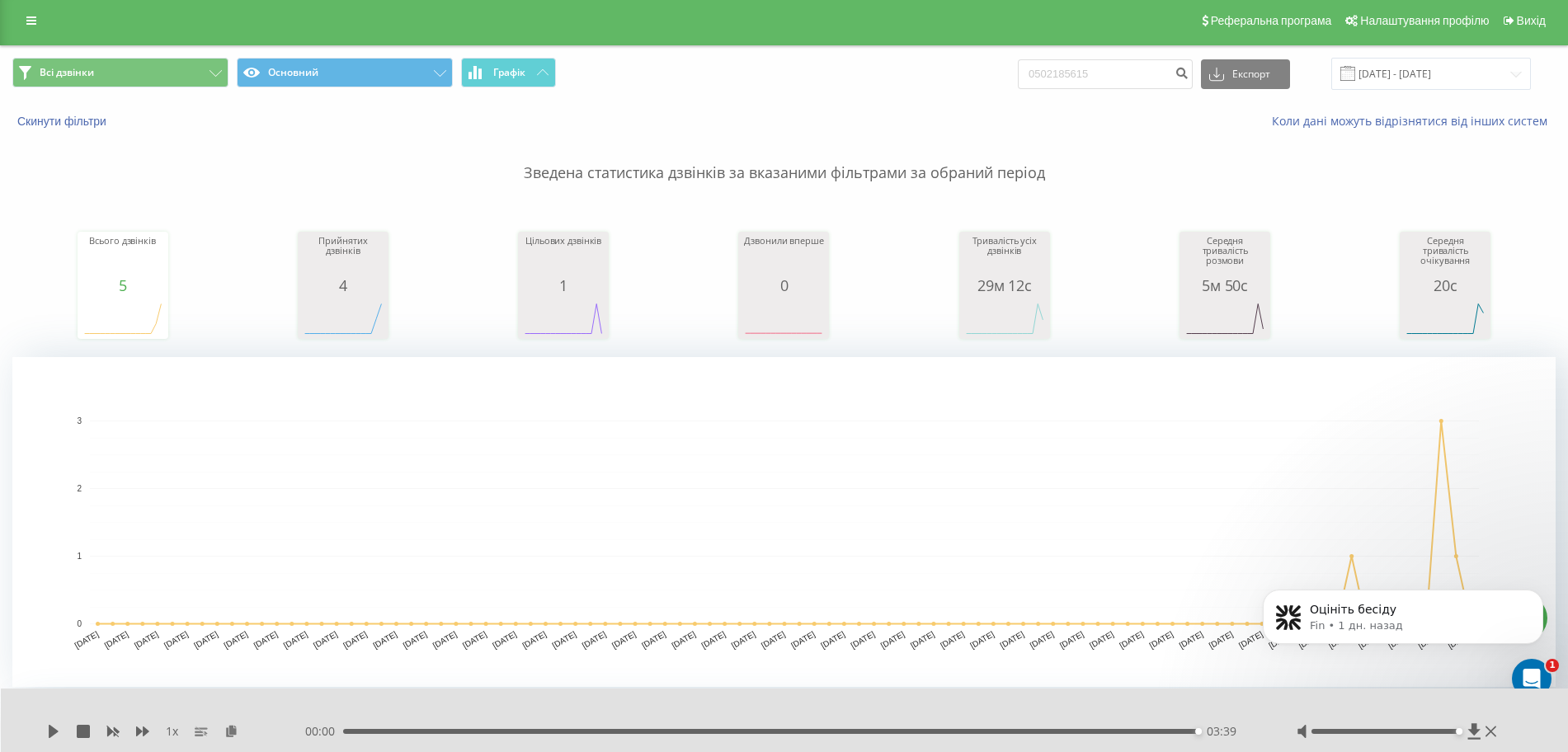
scroll to position [0, 0]
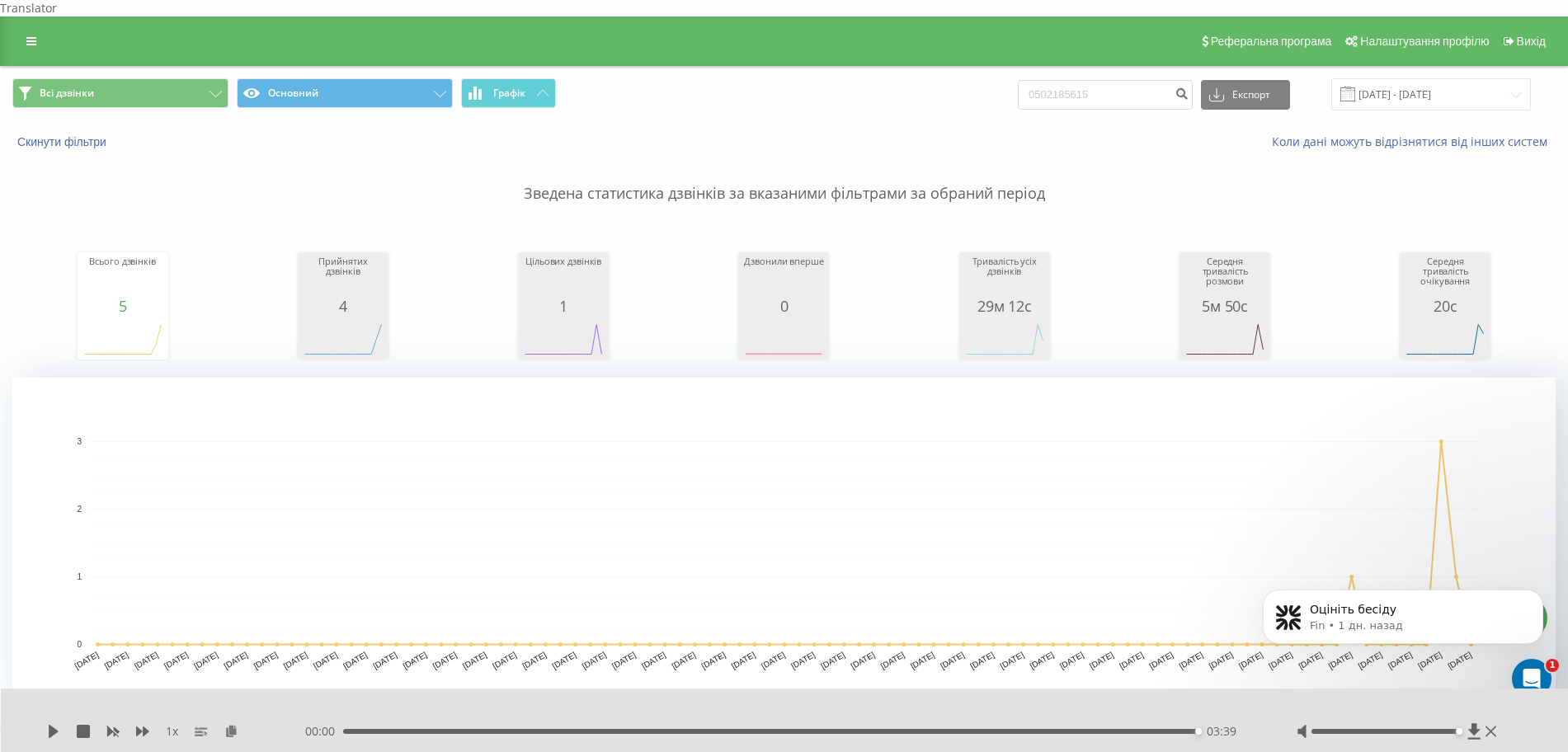
click at [1176, 67] on div "Всі дзвінки Основний Графік 0502185615 Експорт .csv .xls .xlsx 20.05.2025 - 20.…" at bounding box center [784, 94] width 1566 height 55
drag, startPoint x: 1176, startPoint y: 60, endPoint x: 1176, endPoint y: 71, distance: 11.0
click at [1176, 71] on div "Всі дзвінки Основний Графік 0502185615 Експорт .csv .xls .xlsx 20.05.2025 - 20.…" at bounding box center [784, 94] width 1566 height 55
click at [1176, 80] on input "0502185615" at bounding box center [1105, 94] width 175 height 29
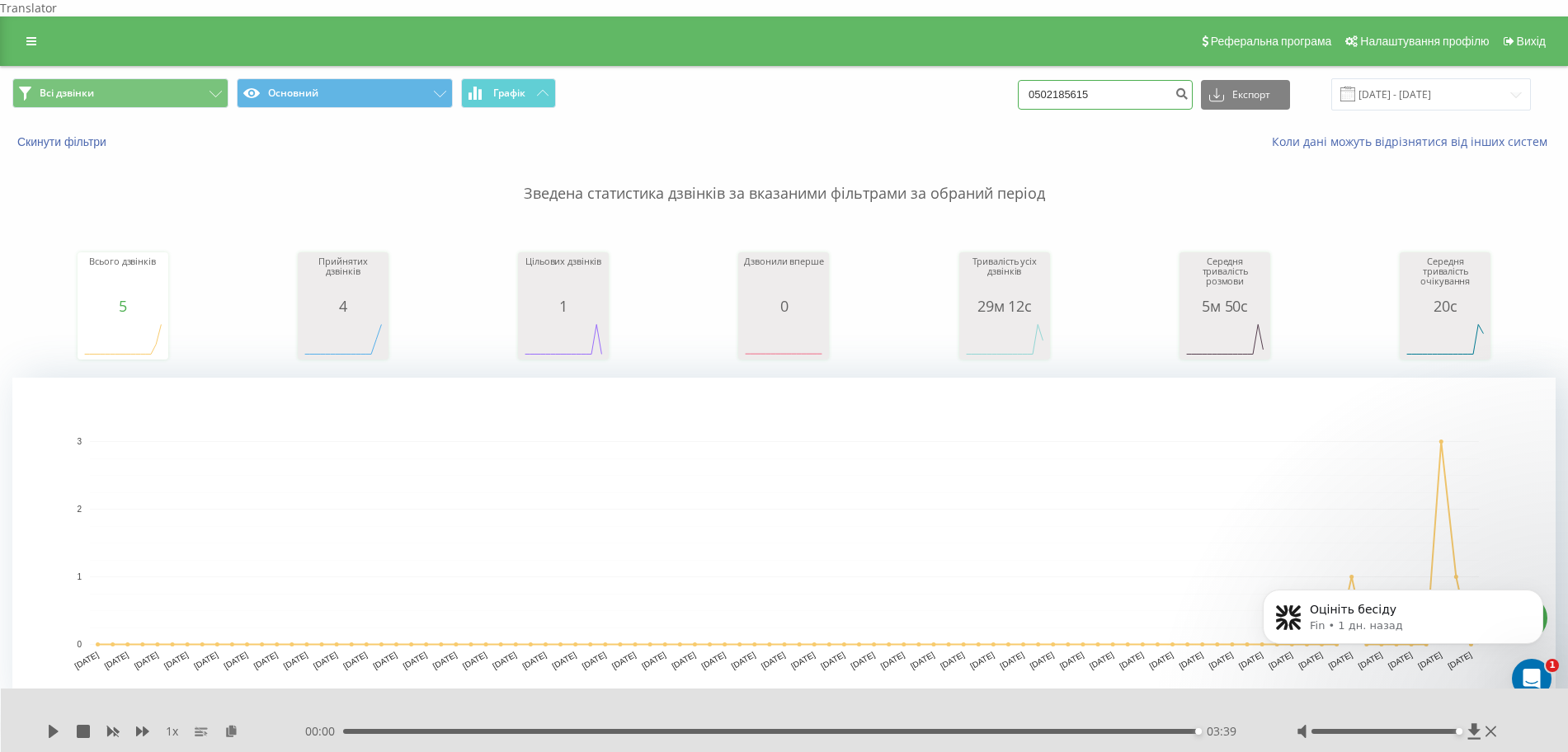
click at [1176, 80] on input "0502185615" at bounding box center [1105, 94] width 175 height 29
click at [81, 134] on button "Скинути фільтри" at bounding box center [64, 142] width 102 height 15
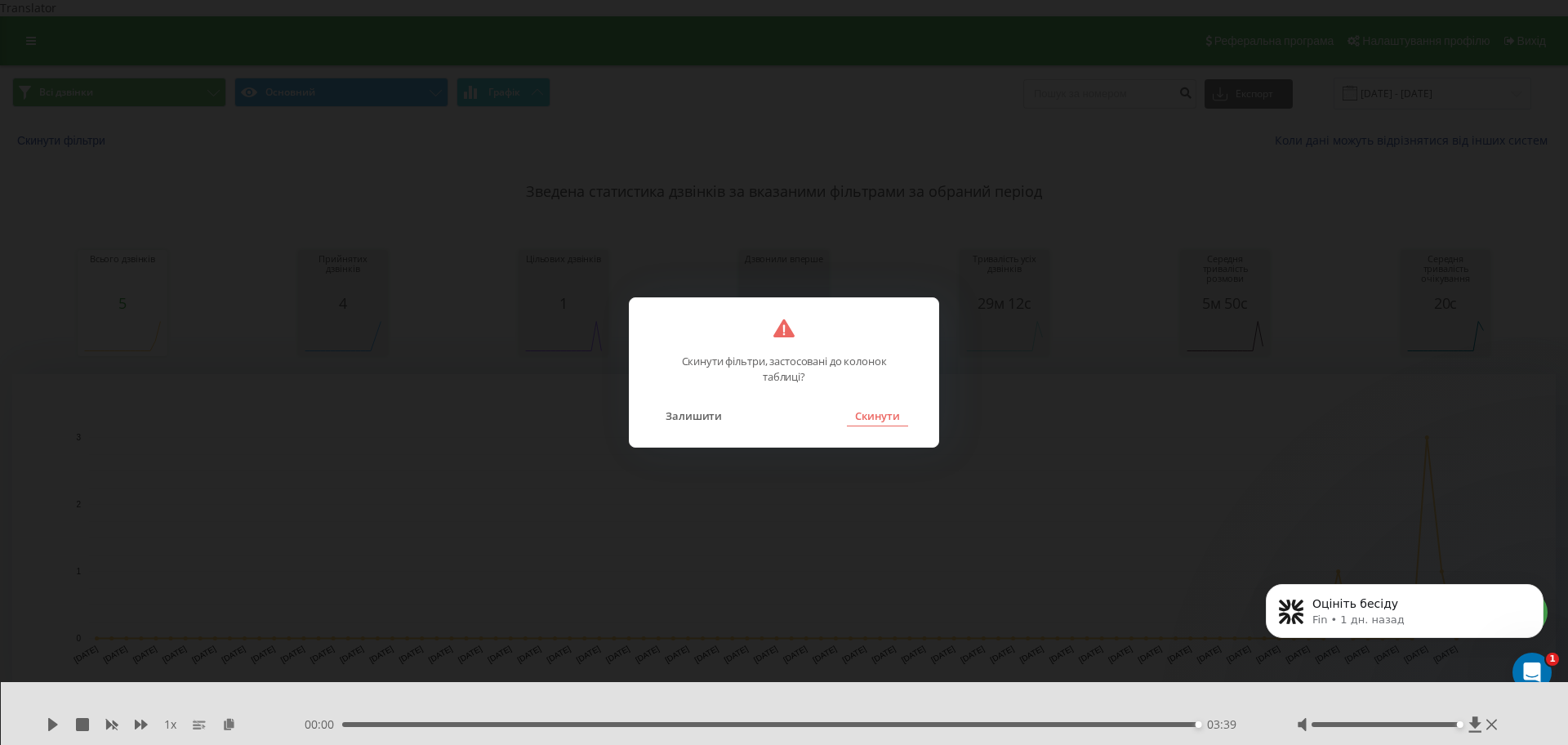
click at [870, 411] on button "Скинути" at bounding box center [878, 415] width 62 height 21
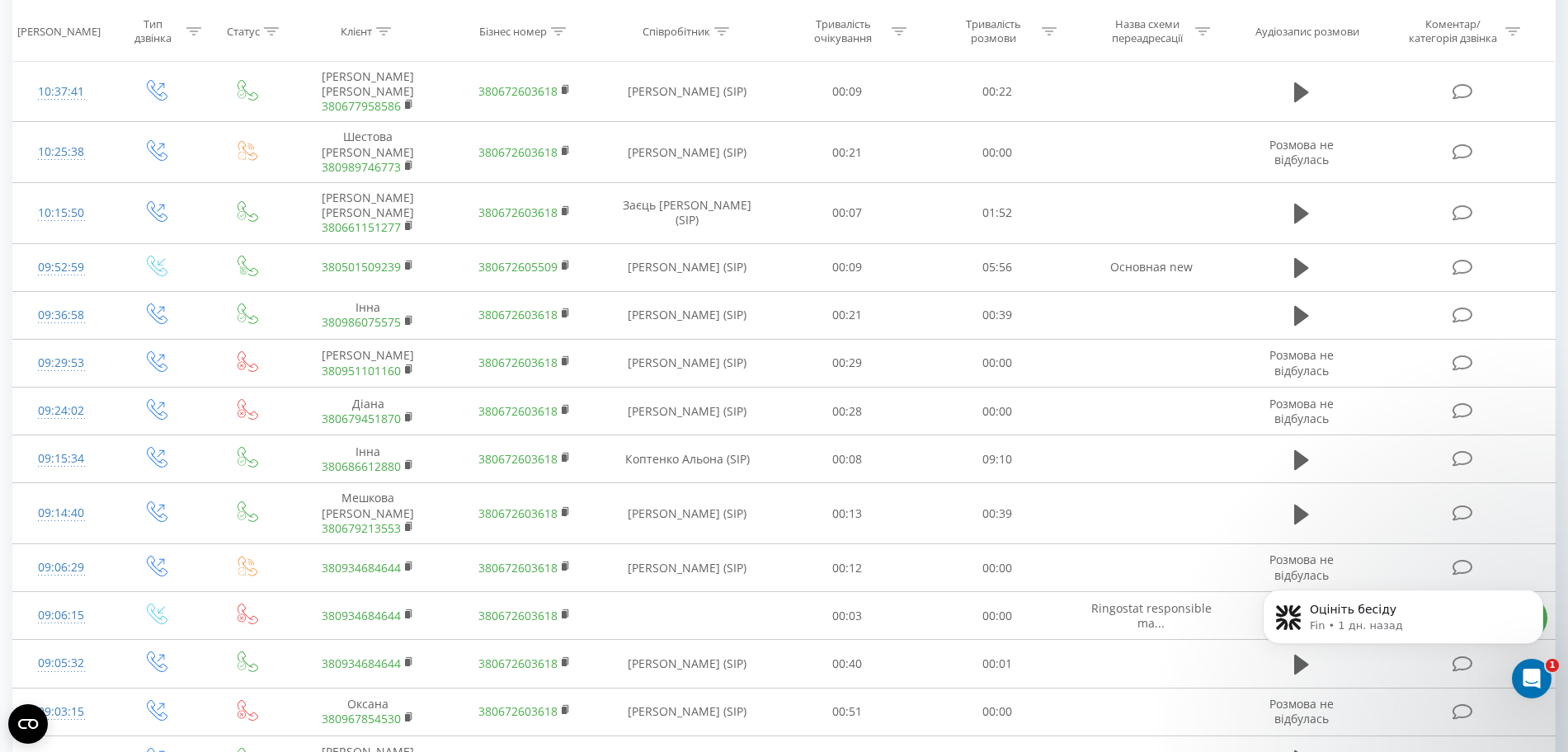
scroll to position [866, 0]
